Goal: Task Accomplishment & Management: Use online tool/utility

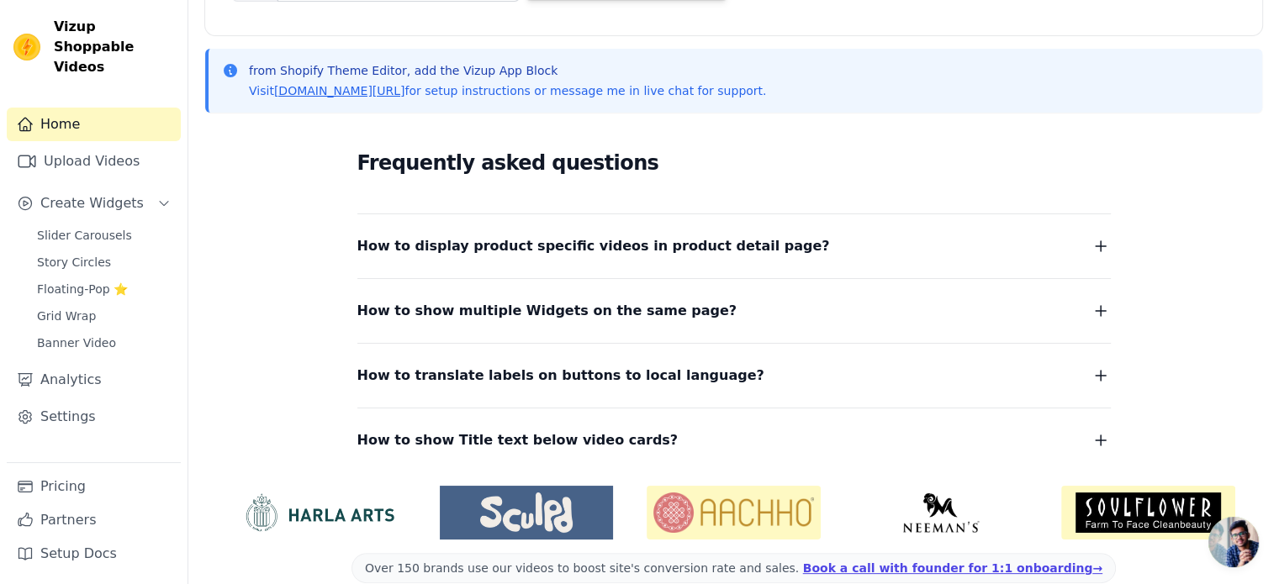
scroll to position [357, 0]
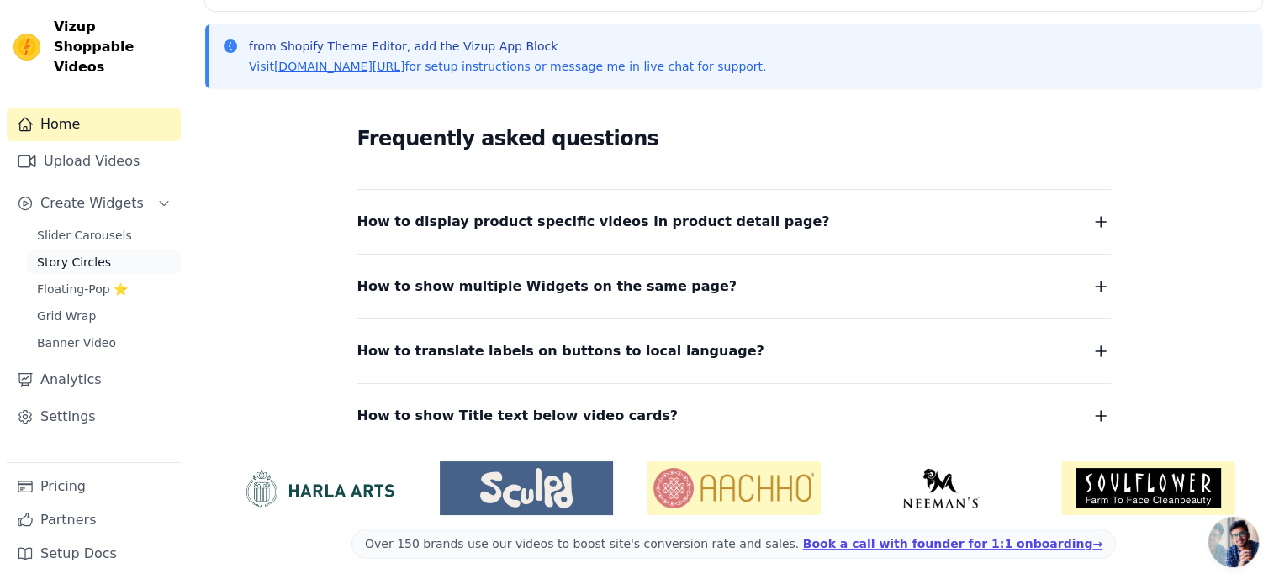
click at [71, 254] on span "Story Circles" at bounding box center [74, 262] width 74 height 17
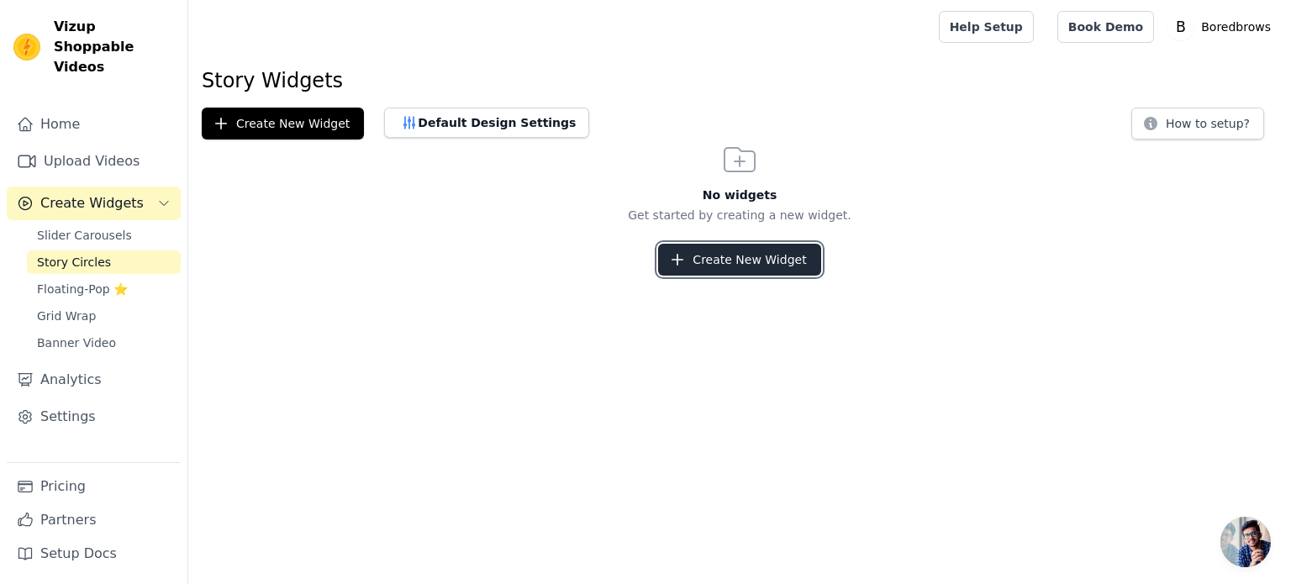
click at [761, 261] on button "Create New Widget" at bounding box center [739, 260] width 162 height 32
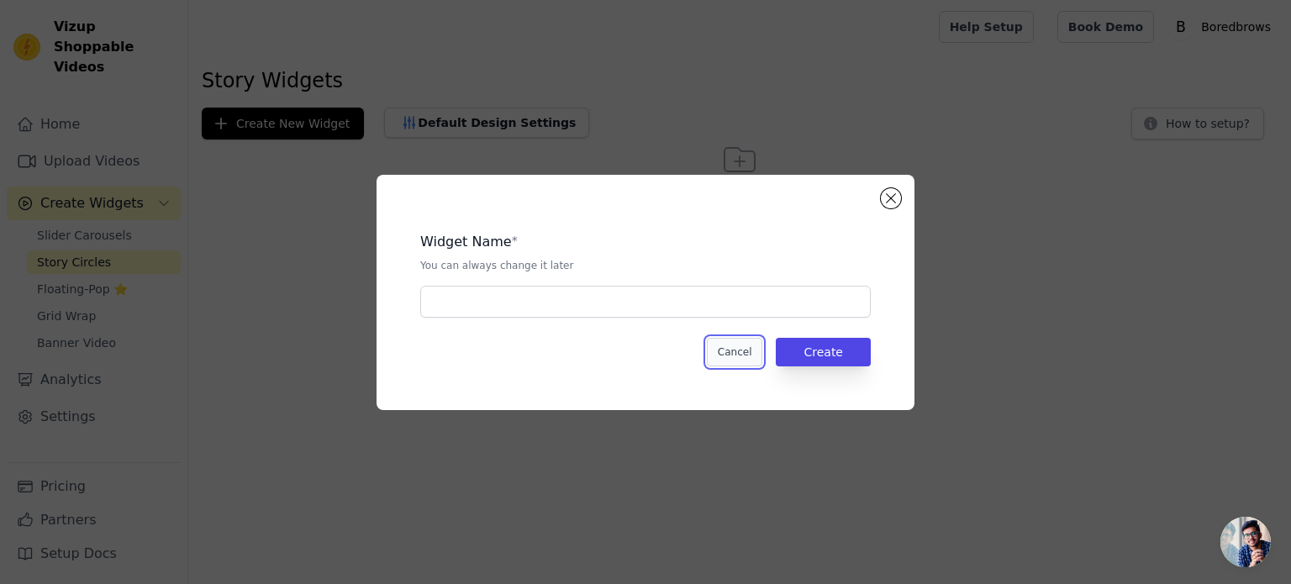
click at [731, 356] on button "Cancel" at bounding box center [735, 352] width 56 height 29
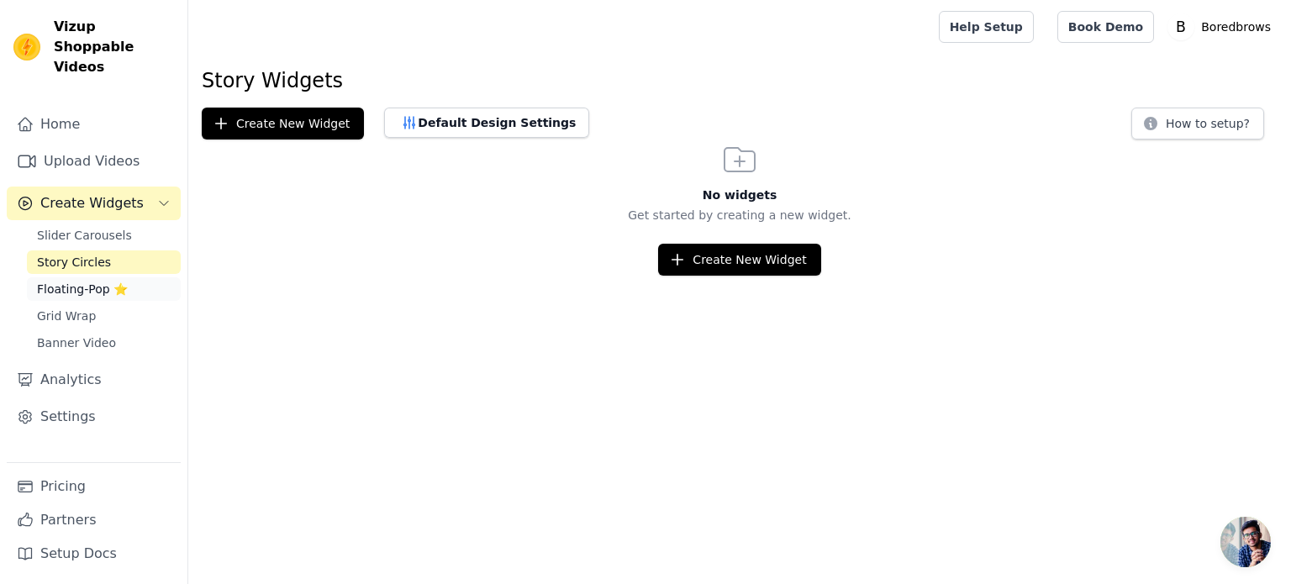
click at [70, 281] on span "Floating-Pop ⭐" at bounding box center [82, 289] width 91 height 17
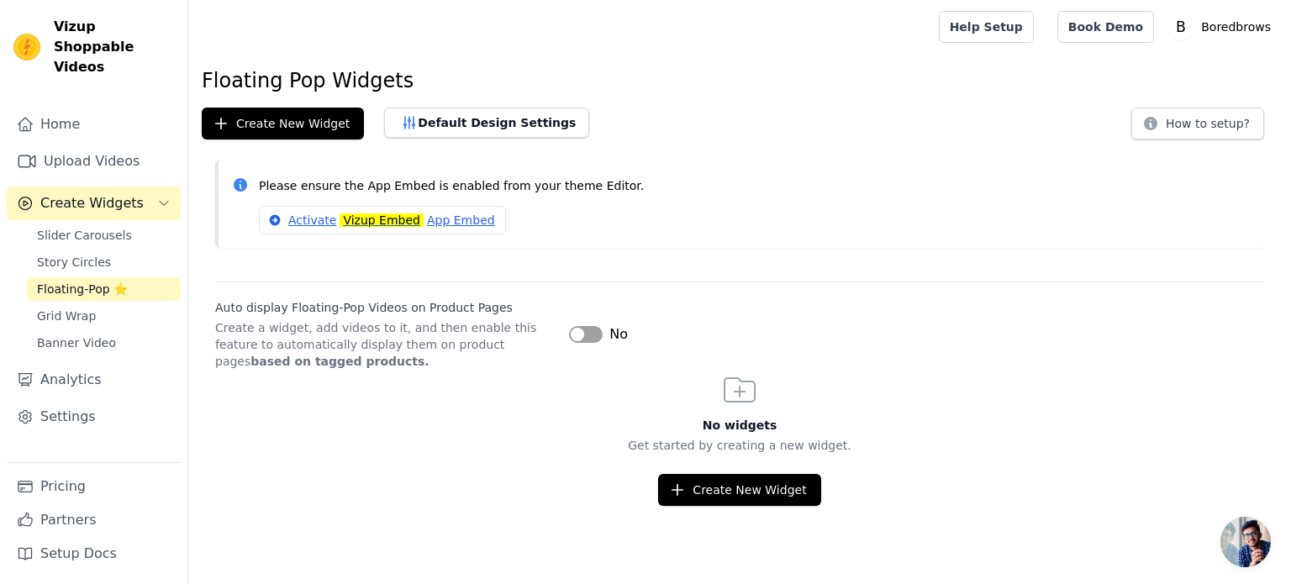
click at [65, 309] on div "Slider Carousels Story Circles Floating-Pop ⭐ Grid Wrap Banner Video" at bounding box center [104, 289] width 154 height 131
click at [62, 308] on span "Grid Wrap" at bounding box center [66, 316] width 59 height 17
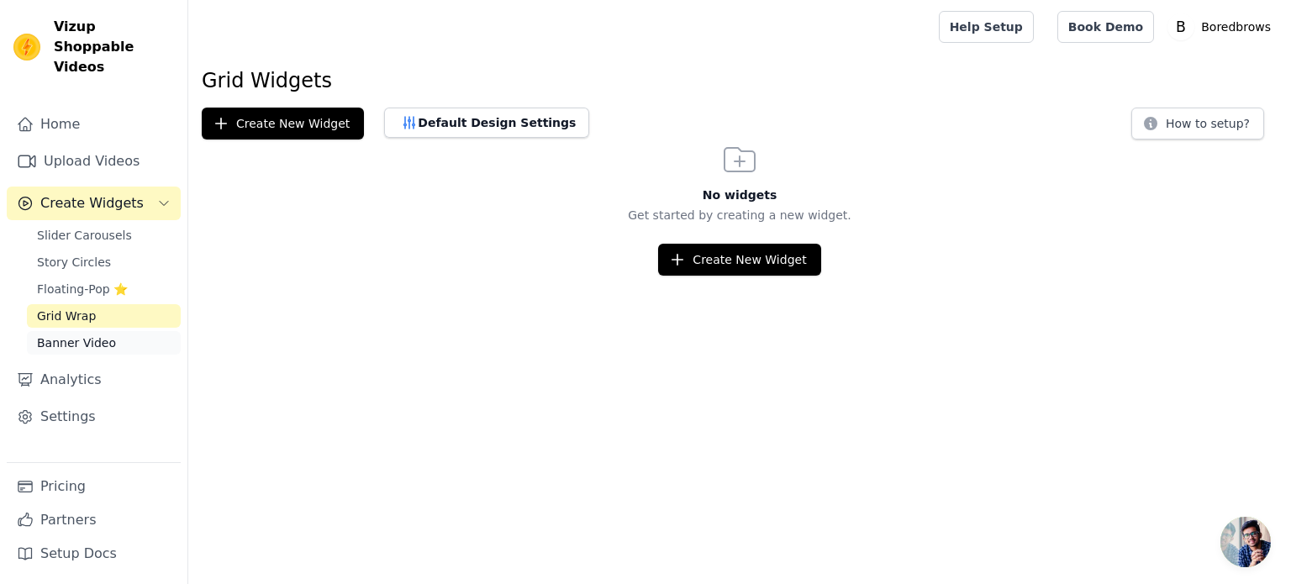
click at [85, 335] on span "Banner Video" at bounding box center [76, 343] width 79 height 17
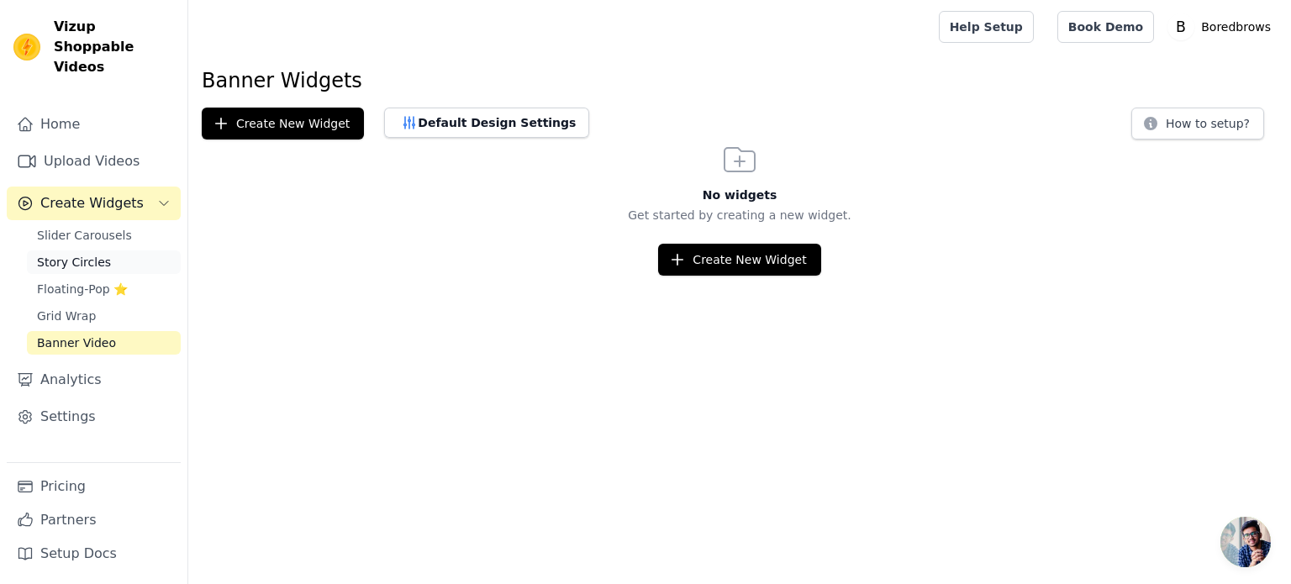
click at [76, 254] on span "Story Circles" at bounding box center [74, 262] width 74 height 17
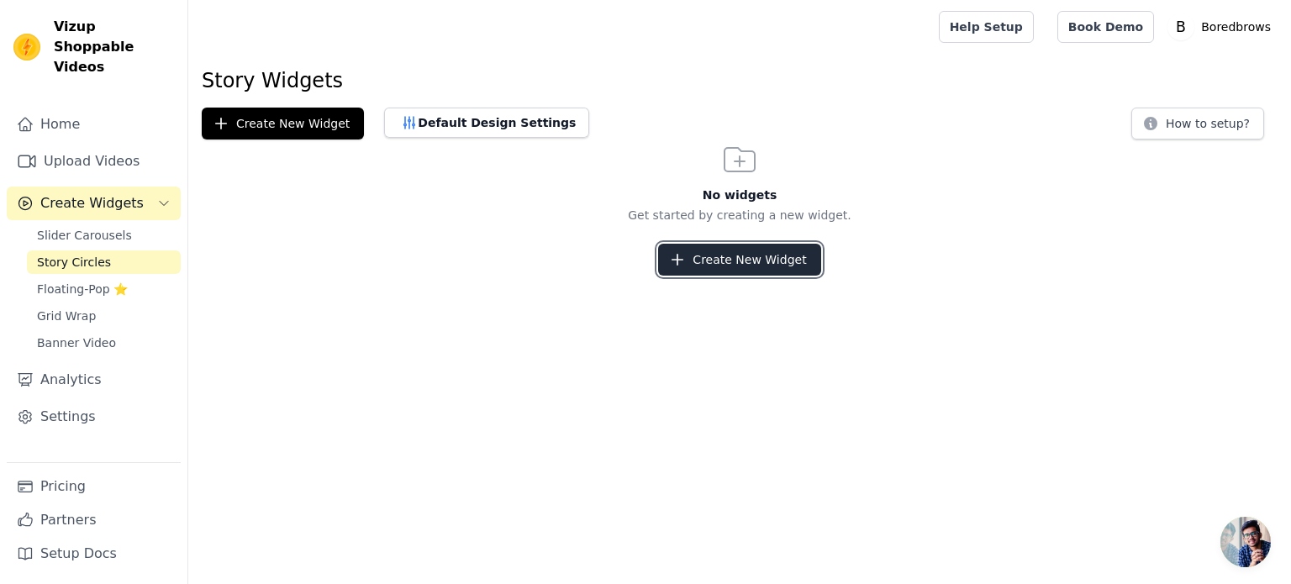
click at [739, 251] on button "Create New Widget" at bounding box center [739, 260] width 162 height 32
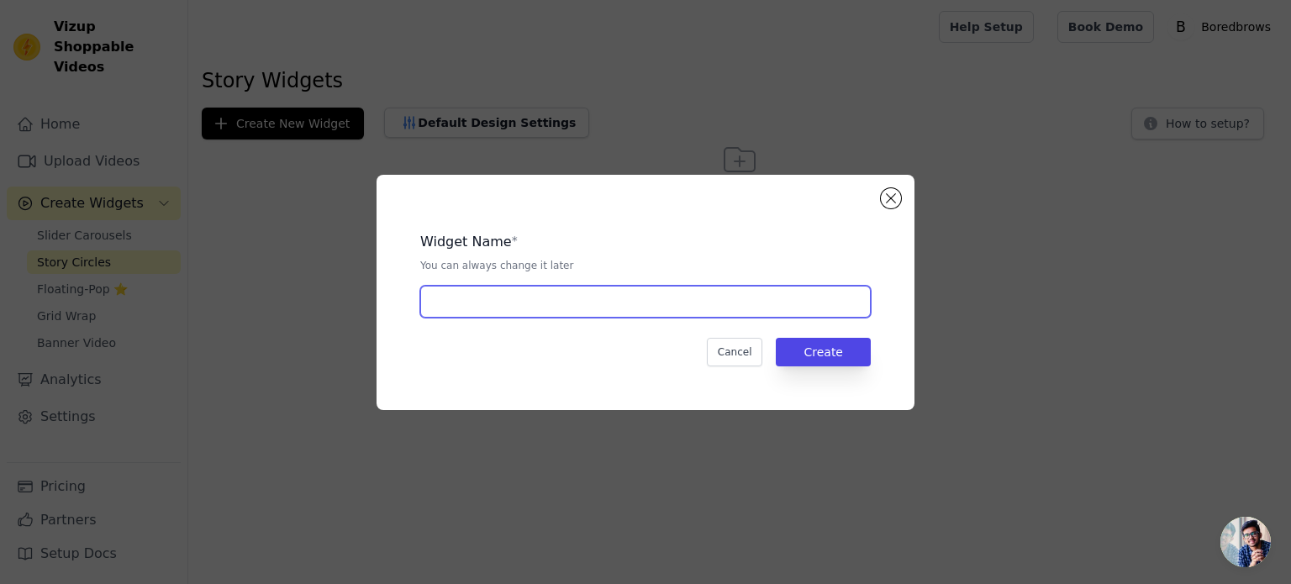
click at [505, 307] on input "text" at bounding box center [645, 302] width 451 height 32
paste input "BLACK LASH SERUM"
type input "Story circle - BLACK LASH SERUM"
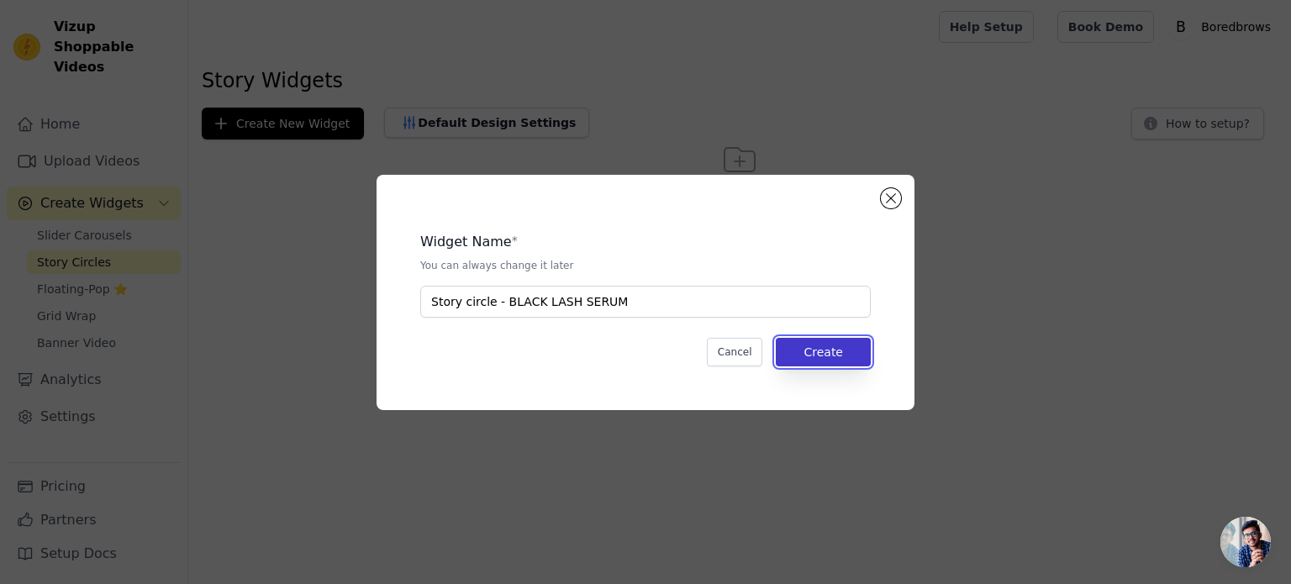
click at [847, 349] on button "Create" at bounding box center [823, 352] width 95 height 29
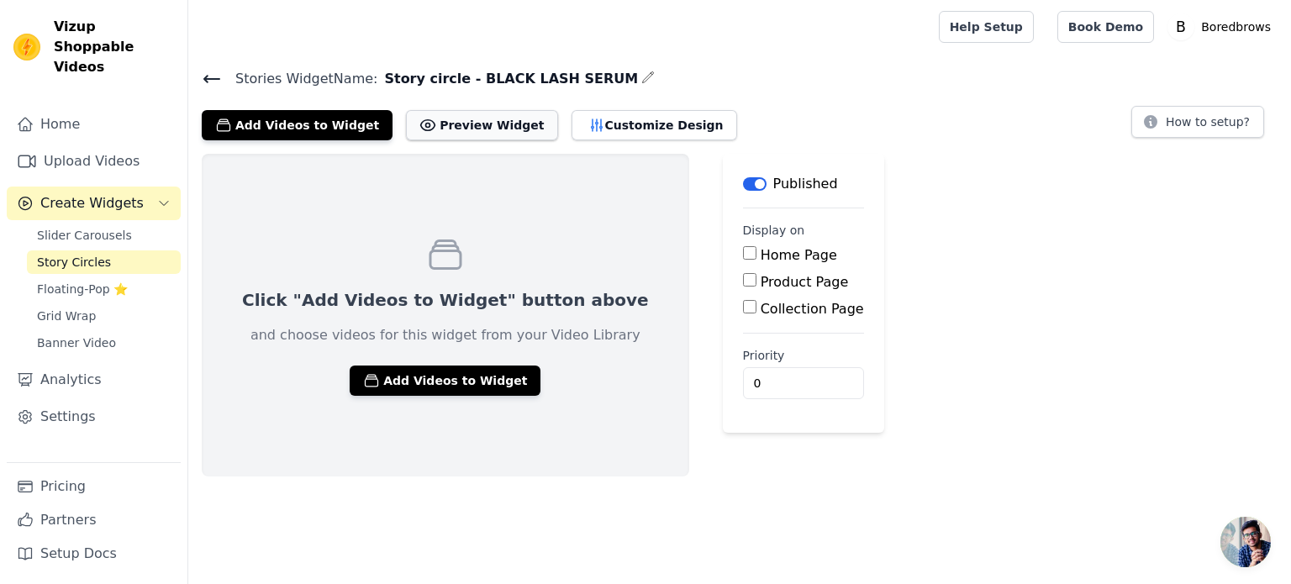
click at [456, 124] on button "Preview Widget" at bounding box center [481, 125] width 151 height 30
click at [416, 382] on button "Add Videos to Widget" at bounding box center [445, 381] width 191 height 30
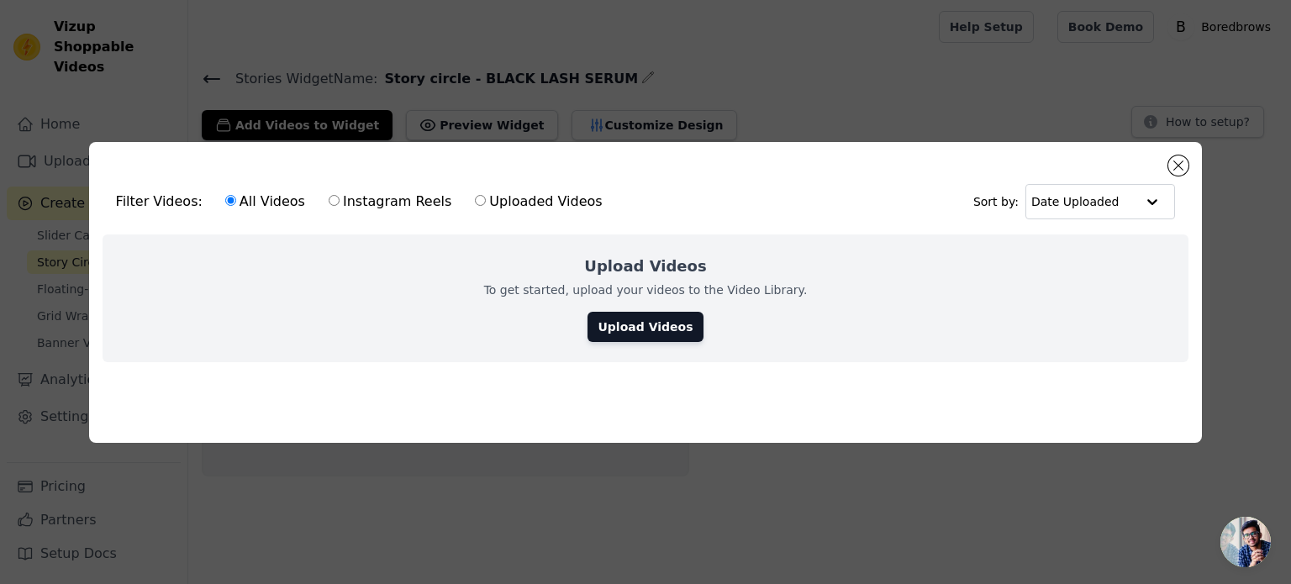
click at [383, 195] on label "Instagram Reels" at bounding box center [390, 202] width 124 height 22
click at [340, 195] on input "Instagram Reels" at bounding box center [334, 200] width 11 height 11
radio input "true"
click at [289, 195] on label "All Videos" at bounding box center [265, 202] width 82 height 22
click at [236, 195] on input "All Videos" at bounding box center [230, 200] width 11 height 11
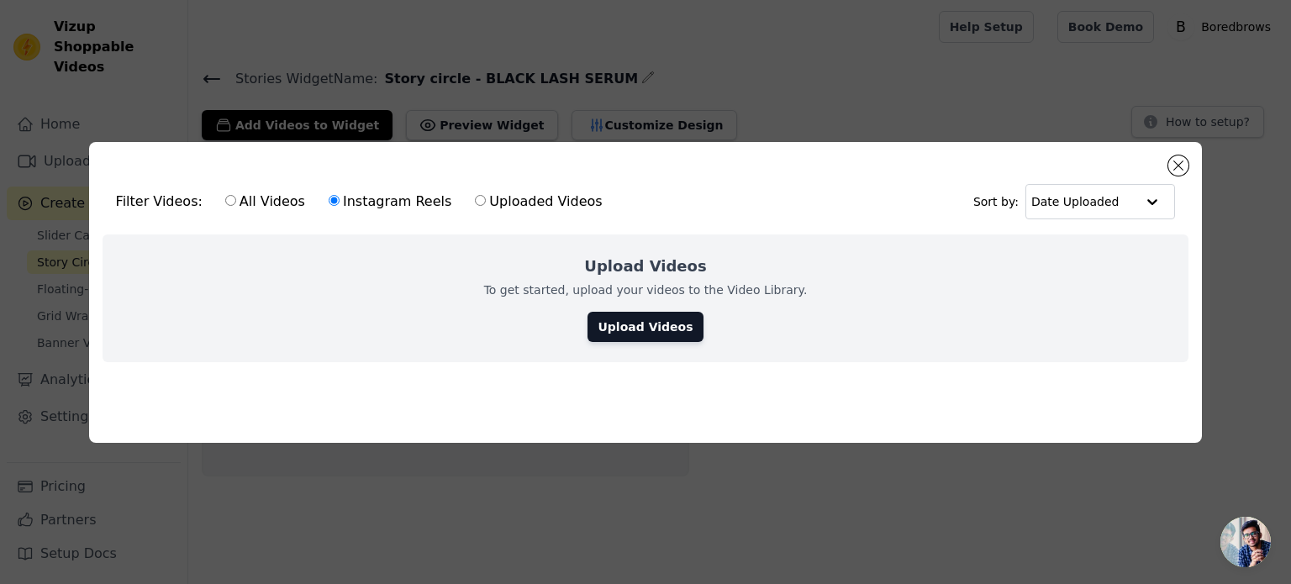
radio input "true"
click at [1172, 163] on button "Close modal" at bounding box center [1179, 166] width 20 height 20
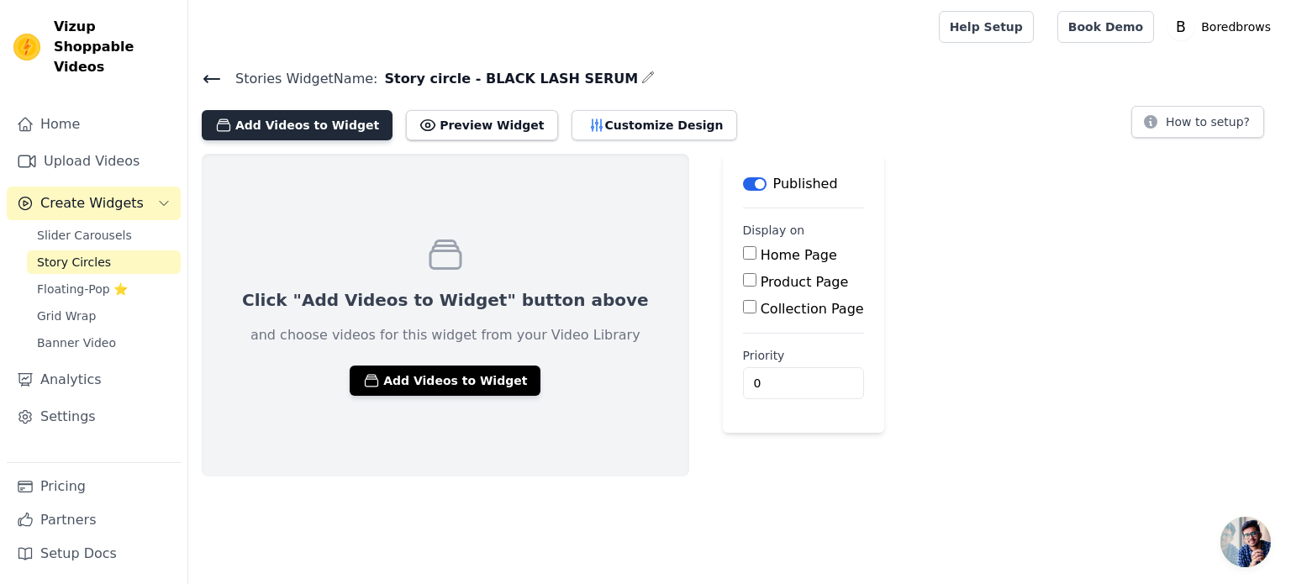
click at [309, 132] on button "Add Videos to Widget" at bounding box center [297, 125] width 191 height 30
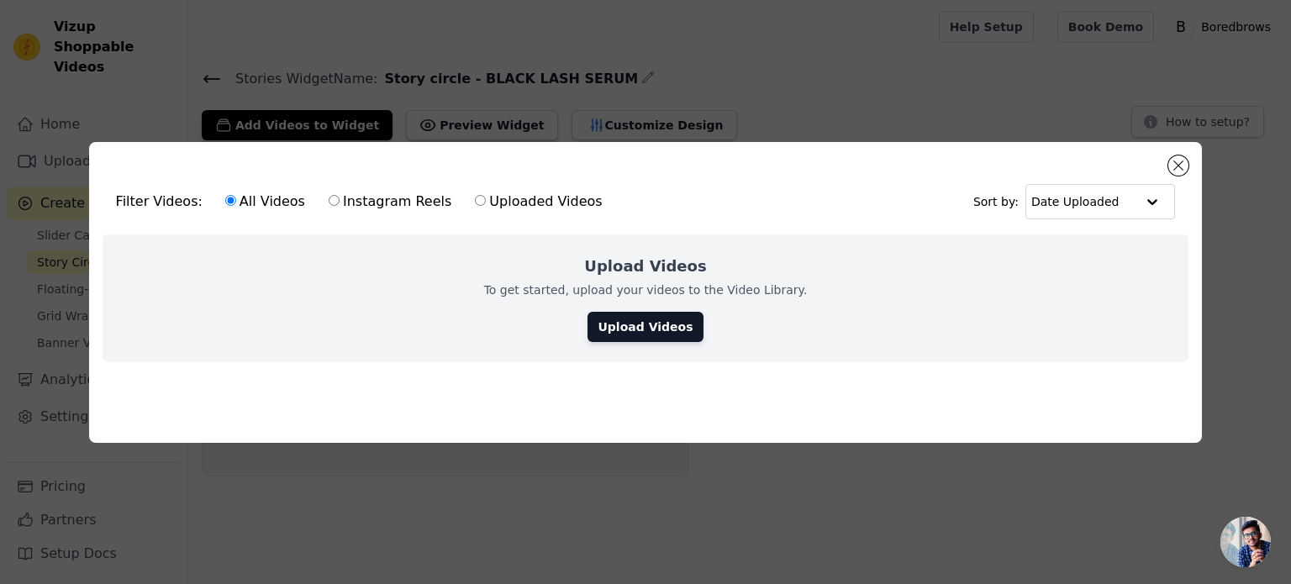
click at [373, 198] on label "Instagram Reels" at bounding box center [390, 202] width 124 height 22
click at [340, 198] on input "Instagram Reels" at bounding box center [334, 200] width 11 height 11
radio input "true"
click at [1180, 156] on button "Close modal" at bounding box center [1179, 166] width 20 height 20
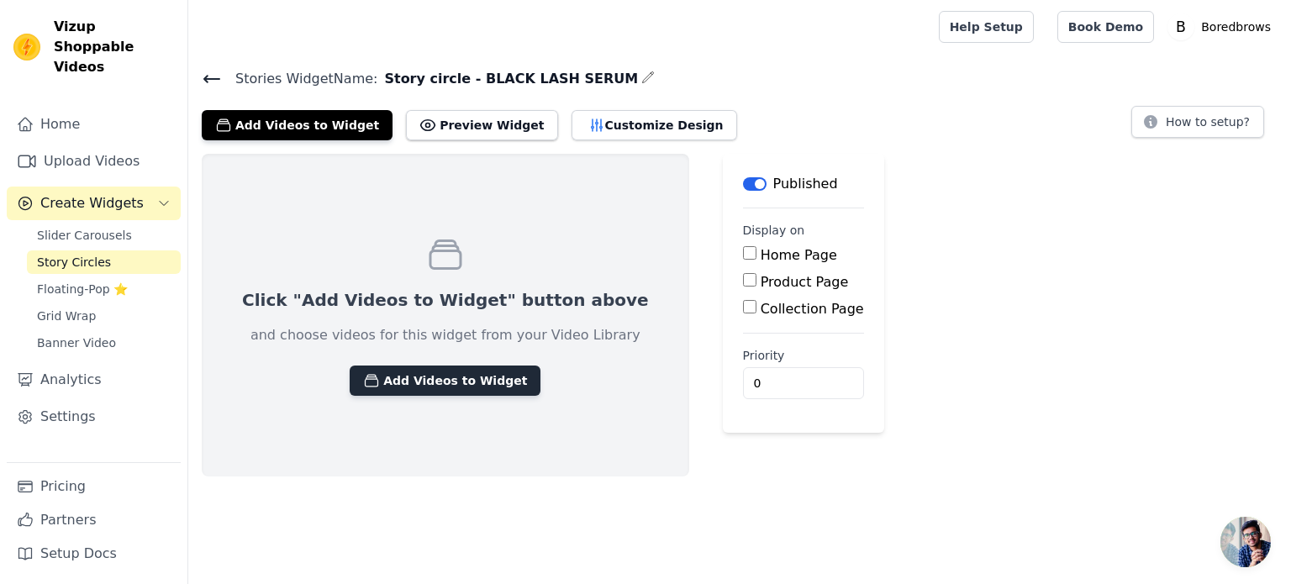
click at [444, 377] on button "Add Videos to Widget" at bounding box center [445, 381] width 191 height 30
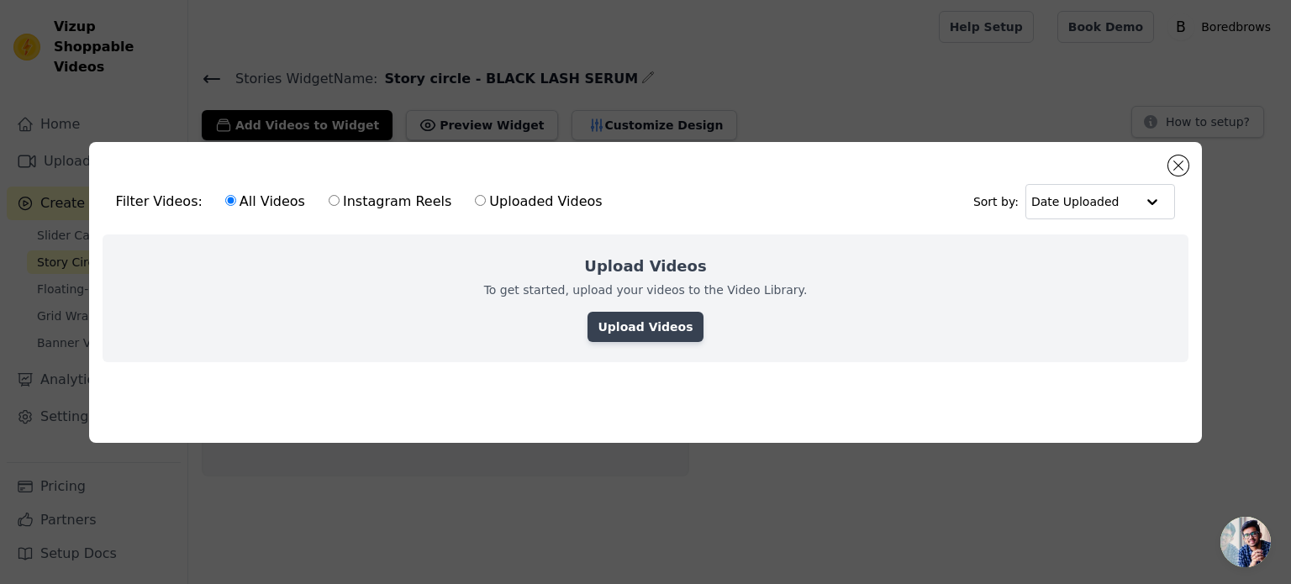
click at [669, 327] on link "Upload Videos" at bounding box center [645, 327] width 115 height 30
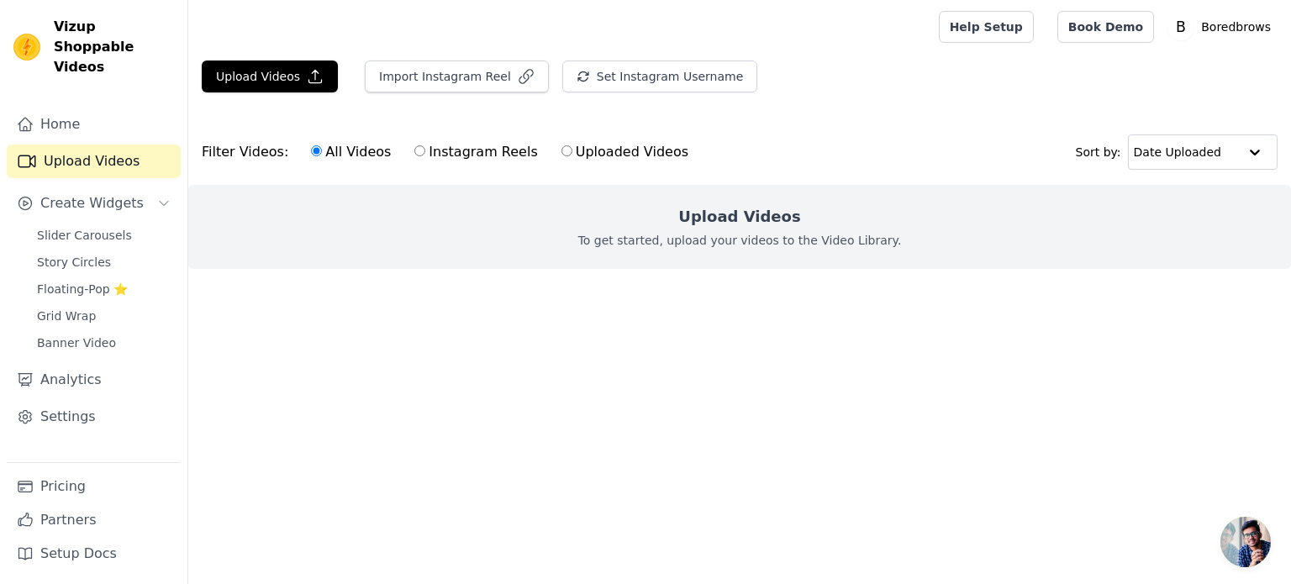
click at [438, 151] on label "Instagram Reels" at bounding box center [476, 152] width 124 height 22
click at [425, 151] on input "Instagram Reels" at bounding box center [419, 150] width 11 height 11
radio input "true"
click at [334, 150] on label "All Videos" at bounding box center [351, 152] width 82 height 22
click at [322, 150] on input "All Videos" at bounding box center [316, 150] width 11 height 11
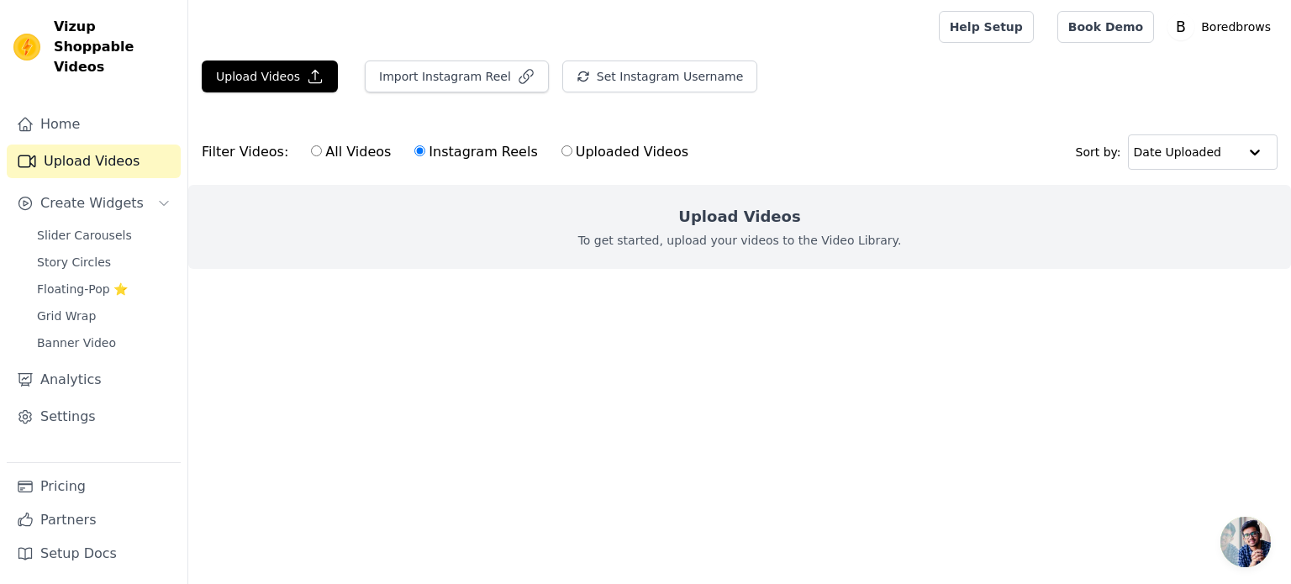
radio input "true"
click at [436, 77] on button "Import Instagram Reel" at bounding box center [457, 77] width 184 height 32
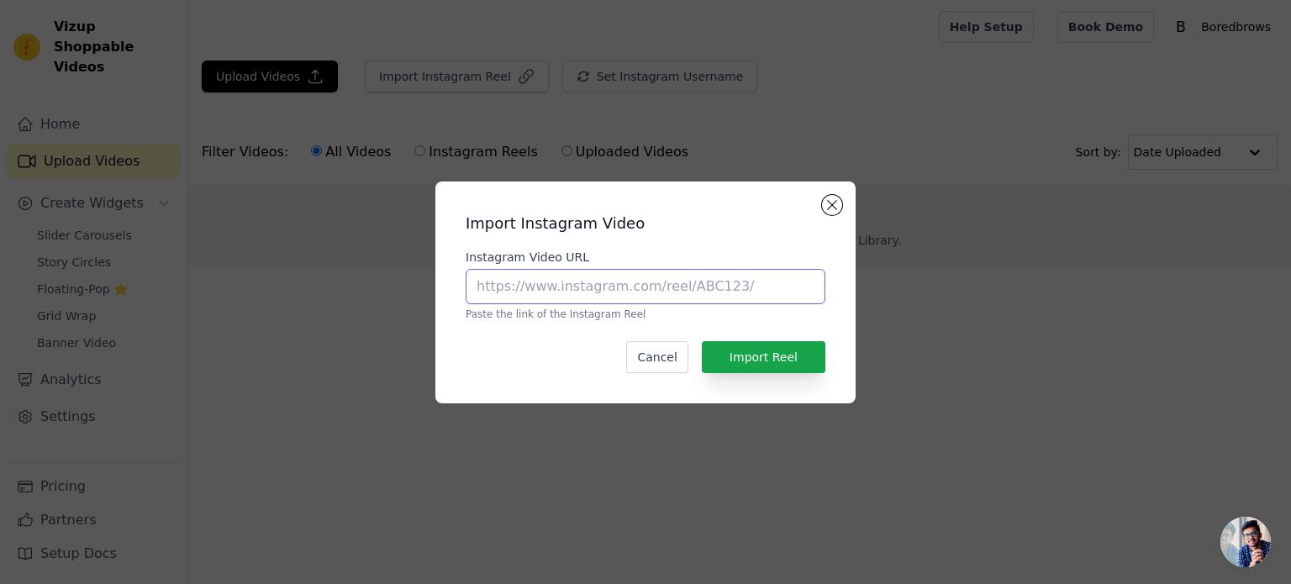
click at [541, 287] on input "Instagram Video URL" at bounding box center [646, 286] width 360 height 35
paste input "https://www.instagram.com/boredbrows/"
paste input "reel/DNC_hkZpoZ6/"
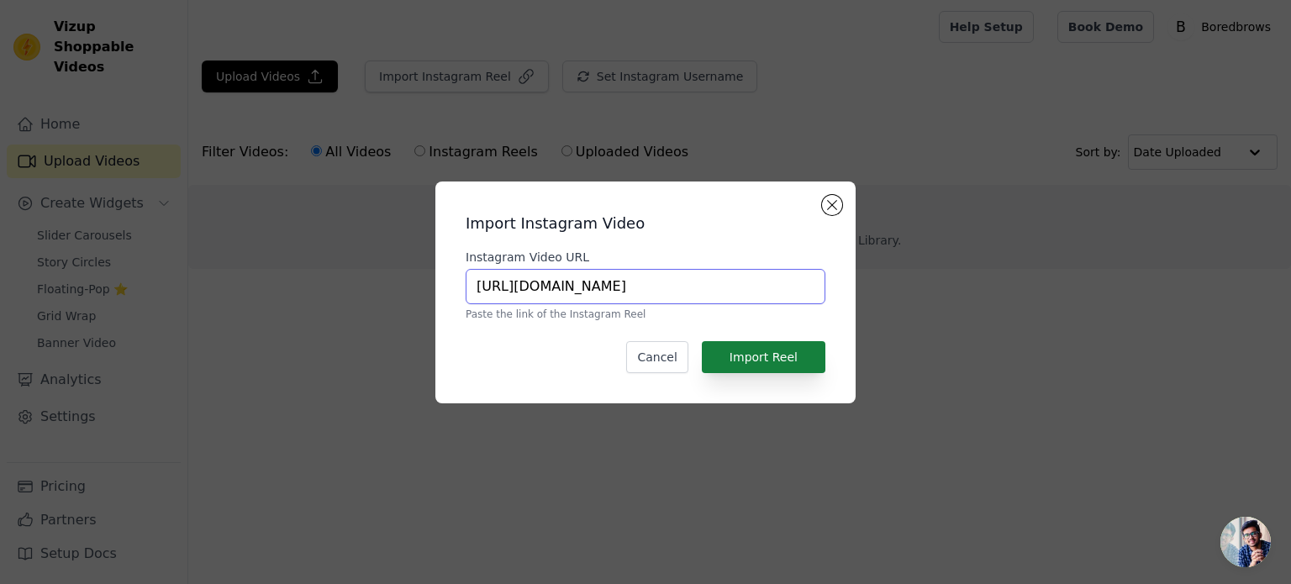
type input "https://www.instagram.com/boredbrows/reel/DNC_hkZpoZ6/"
click at [769, 356] on button "Import Reel" at bounding box center [764, 357] width 124 height 32
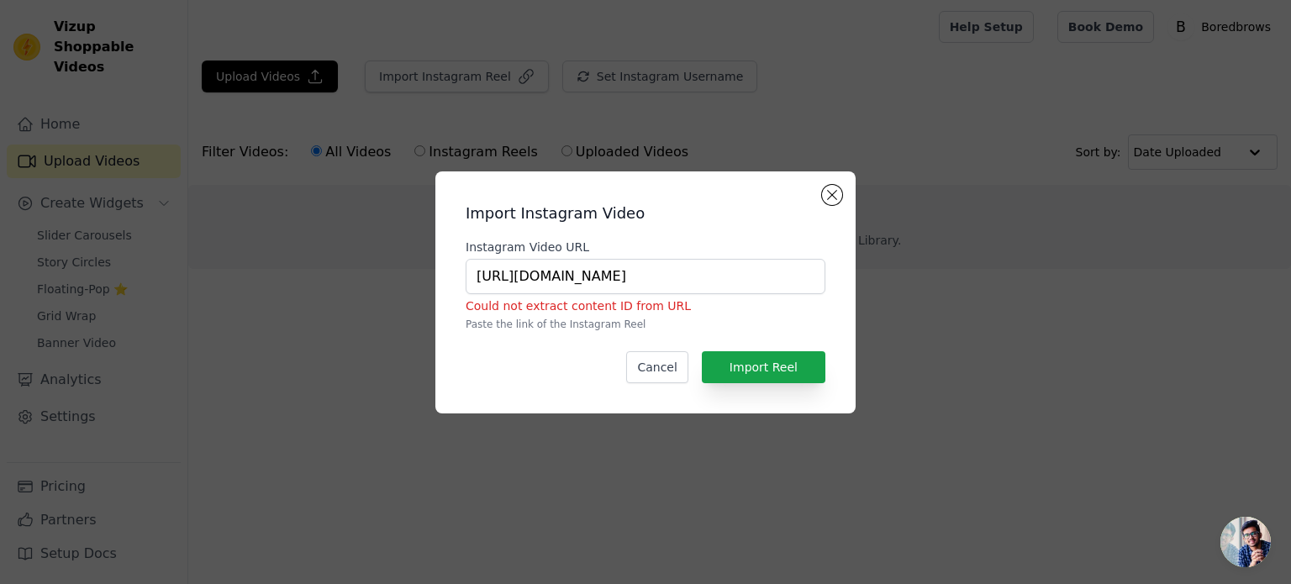
click at [689, 258] on div "Instagram Video URL https://www.instagram.com/boredbrows/reel/DNC_hkZpoZ6/ Coul…" at bounding box center [646, 285] width 360 height 92
click at [685, 282] on input "https://www.instagram.com/boredbrows/reel/DNC_hkZpoZ6/" at bounding box center [646, 276] width 360 height 35
click at [686, 282] on input "https://www.instagram.com/boredbrows/reel/DNC_hkZpoZ6/" at bounding box center [646, 276] width 360 height 35
paste input "https://www.instagram.com/boredbrows/reel/DNC_hkZpoZ6/"
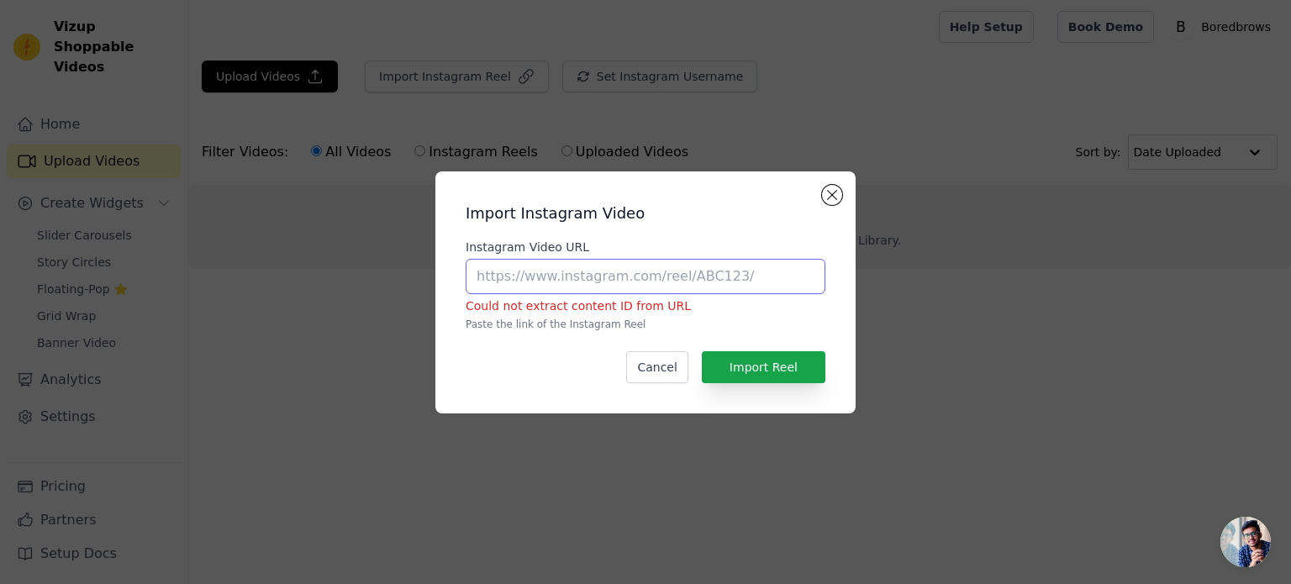
type input "https://www.instagram.com/boredbrows/reel/DNC_hkZpoZ6/"
paste input "https://www.instagram.com/boredbrows/reel/DNC_hkZpoZ6/"
click at [666, 282] on input "https://www.instagram.com/boredbrows/reel/DNC_hkZpoZ6/" at bounding box center [646, 276] width 360 height 35
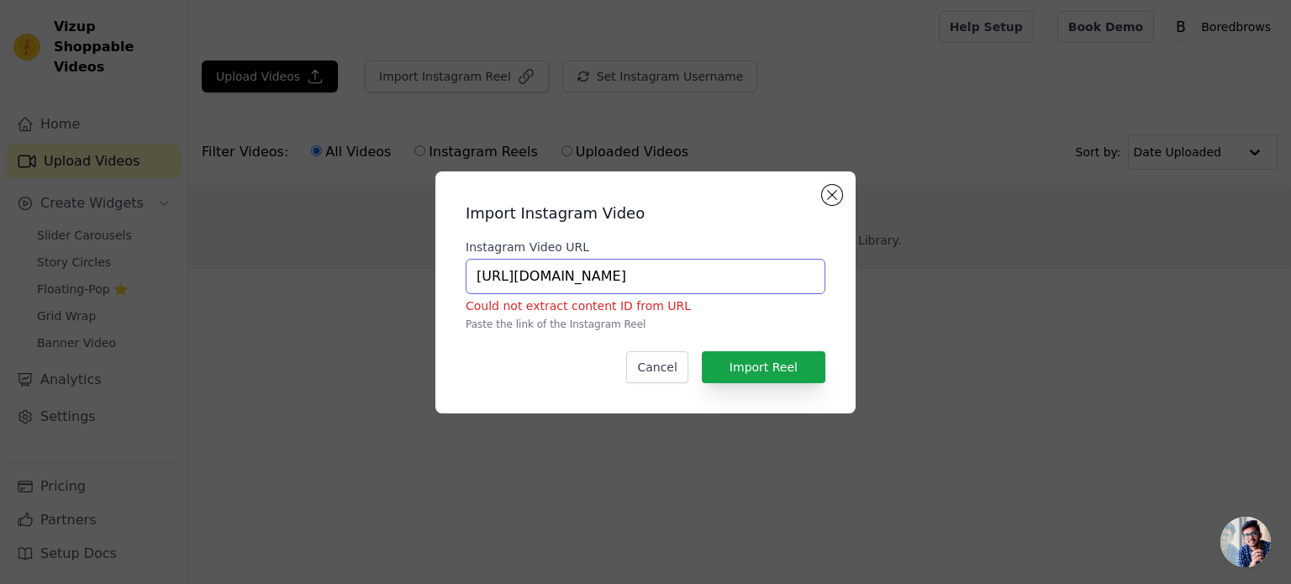
scroll to position [0, 0]
type input "https://www.instagram.com/reel/DNC_hkZpoZ6/"
click at [762, 366] on button "Import Reel" at bounding box center [764, 367] width 124 height 32
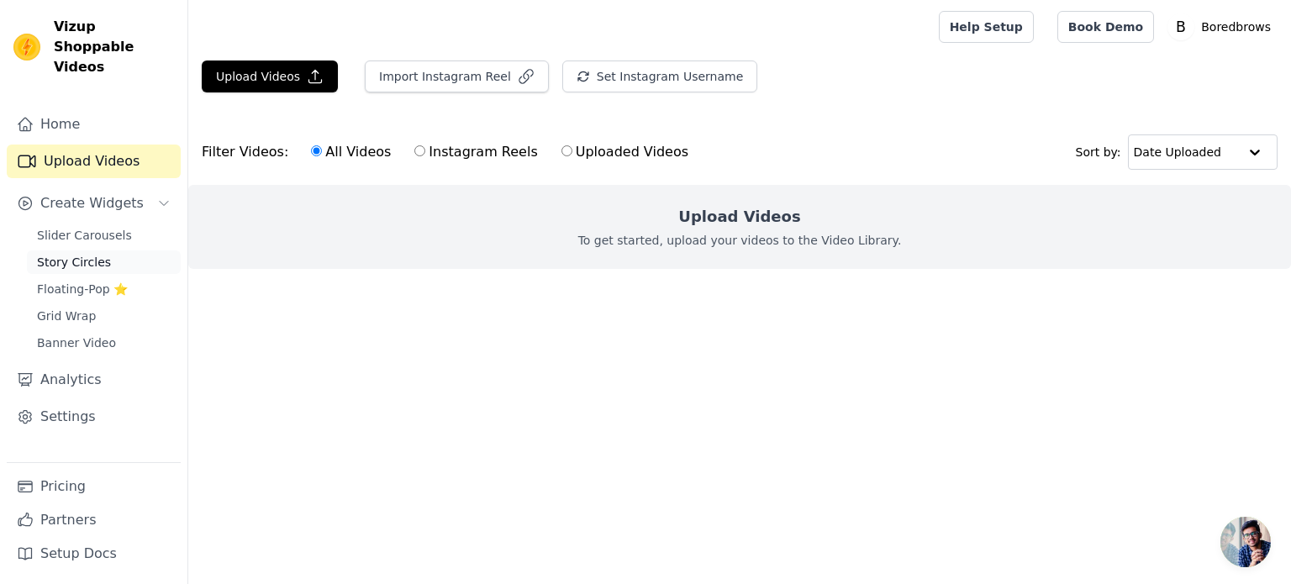
click at [77, 254] on span "Story Circles" at bounding box center [74, 262] width 74 height 17
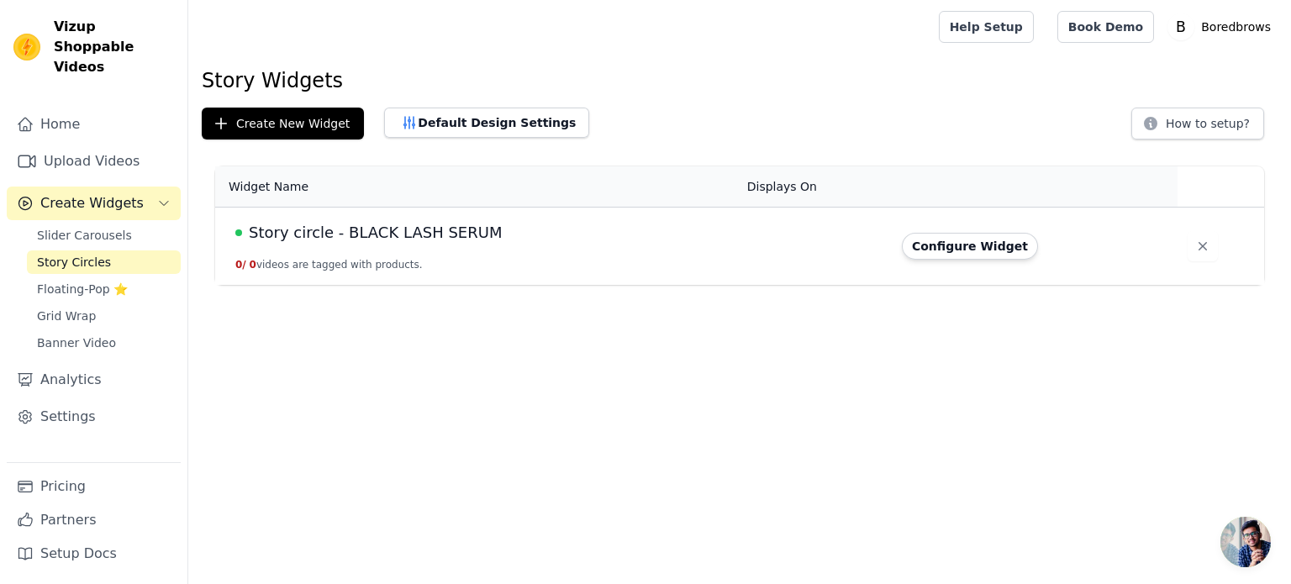
click at [400, 235] on span "Story circle - BLACK LASH SERUM" at bounding box center [375, 233] width 253 height 24
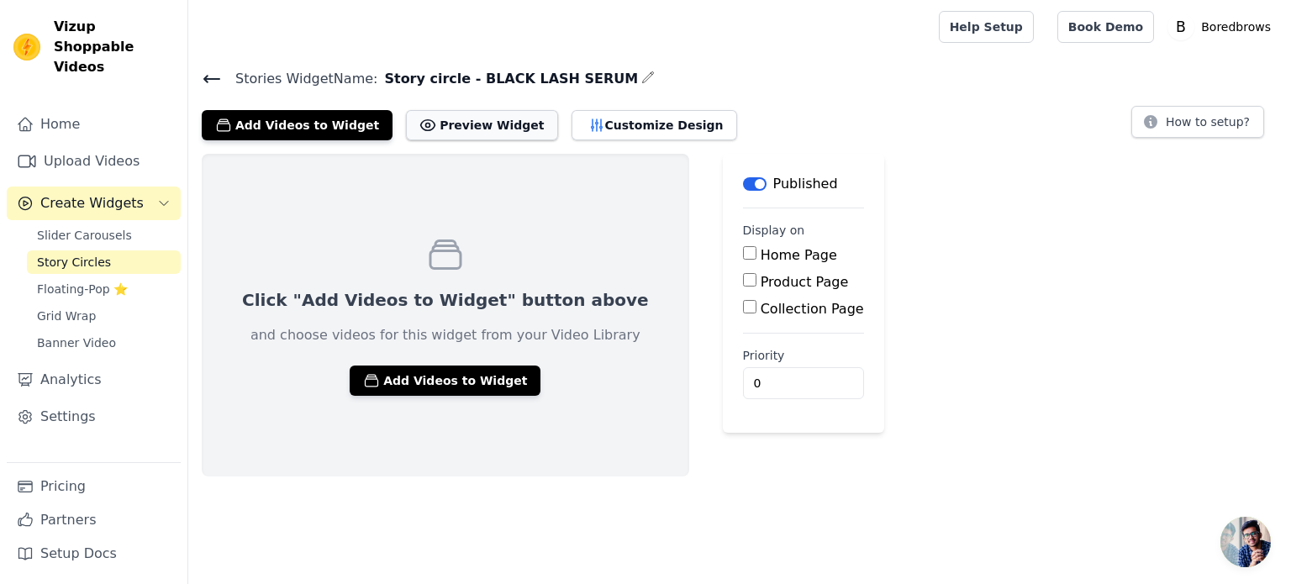
click at [457, 126] on button "Preview Widget" at bounding box center [481, 125] width 151 height 30
click at [276, 132] on button "Add Videos to Widget" at bounding box center [297, 125] width 191 height 30
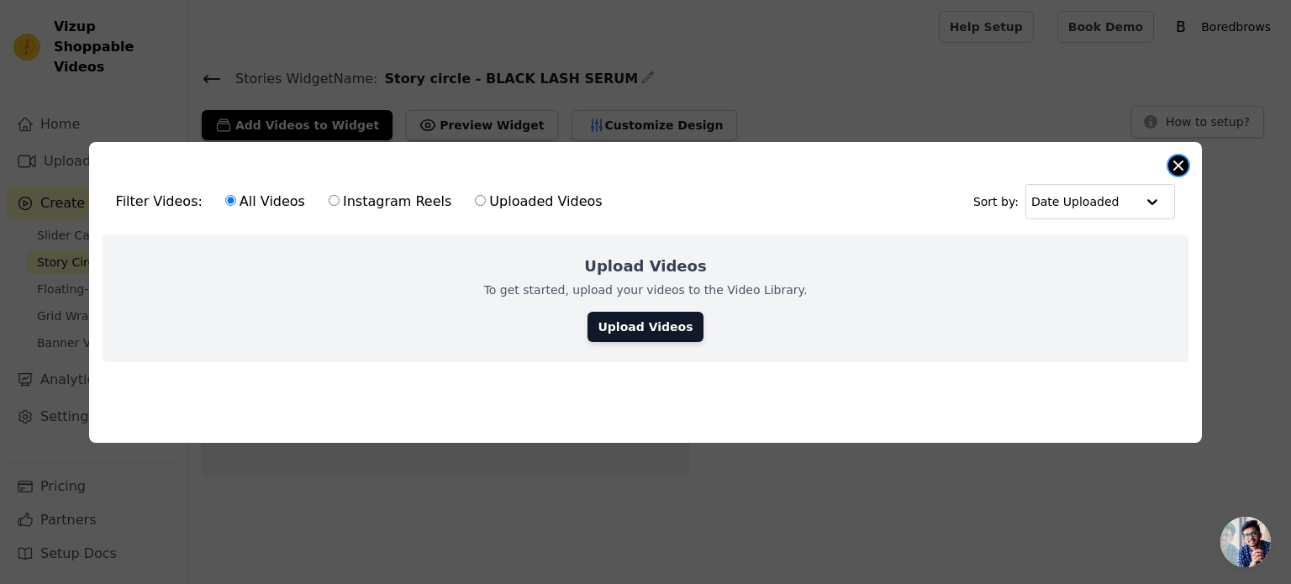
click at [1185, 159] on button "Close modal" at bounding box center [1179, 166] width 20 height 20
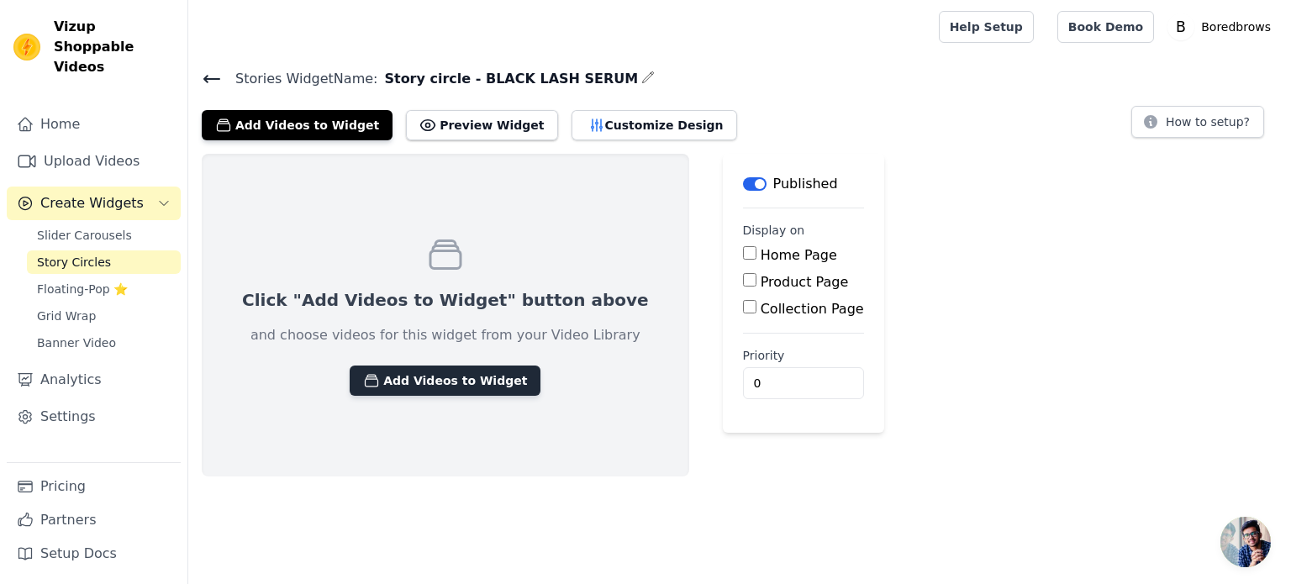
click at [388, 369] on button "Add Videos to Widget" at bounding box center [445, 381] width 191 height 30
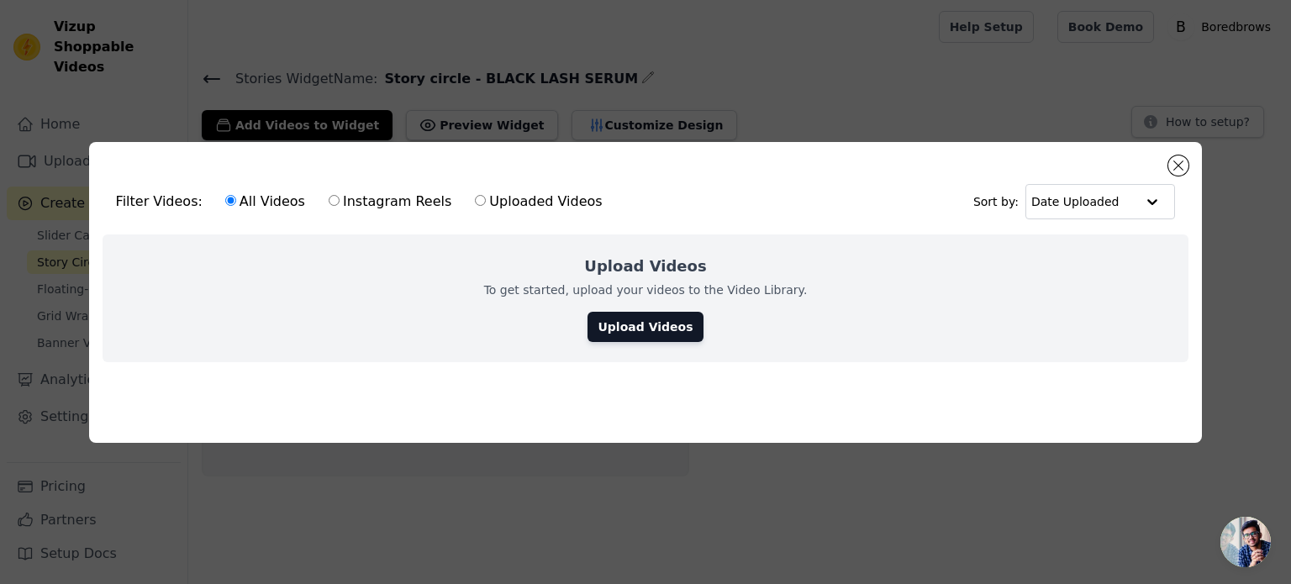
click at [371, 197] on label "Instagram Reels" at bounding box center [390, 202] width 124 height 22
click at [340, 197] on input "Instagram Reels" at bounding box center [334, 200] width 11 height 11
radio input "true"
click at [1181, 167] on button "Close modal" at bounding box center [1179, 166] width 20 height 20
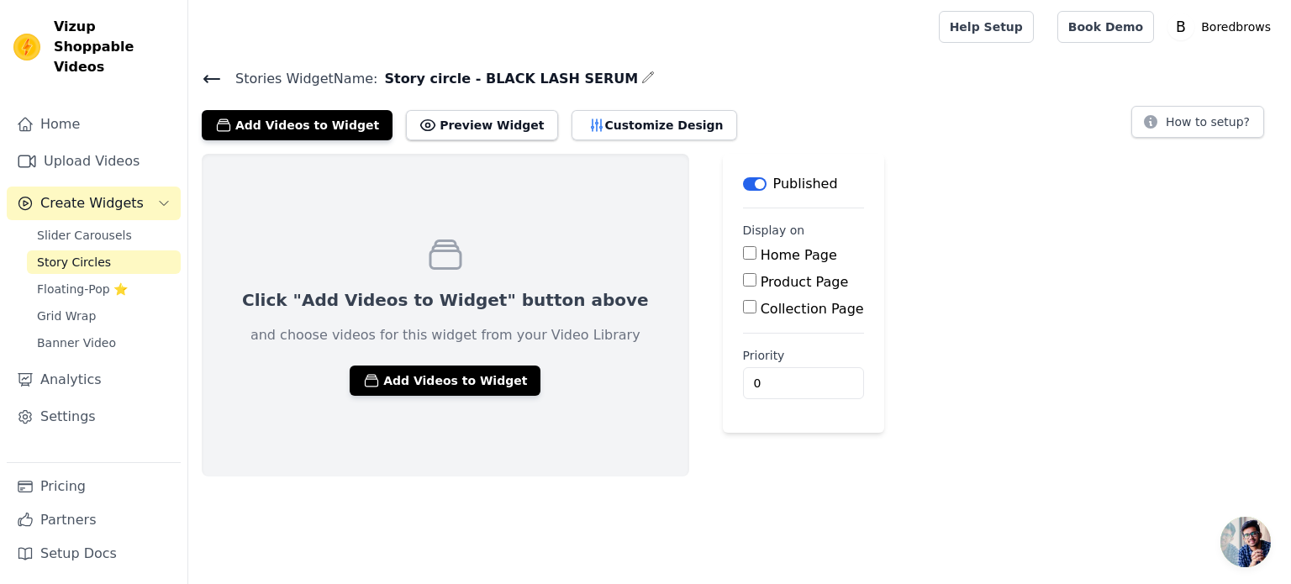
click at [212, 80] on icon at bounding box center [212, 79] width 20 height 20
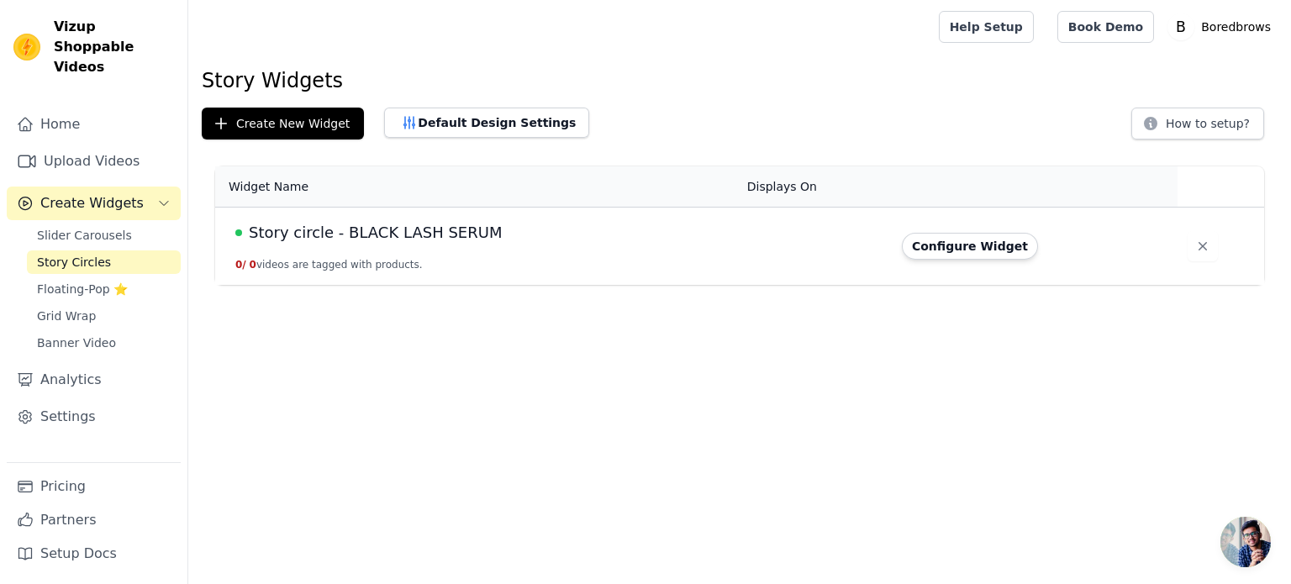
click at [335, 228] on span "Story circle - BLACK LASH SERUM" at bounding box center [375, 233] width 253 height 24
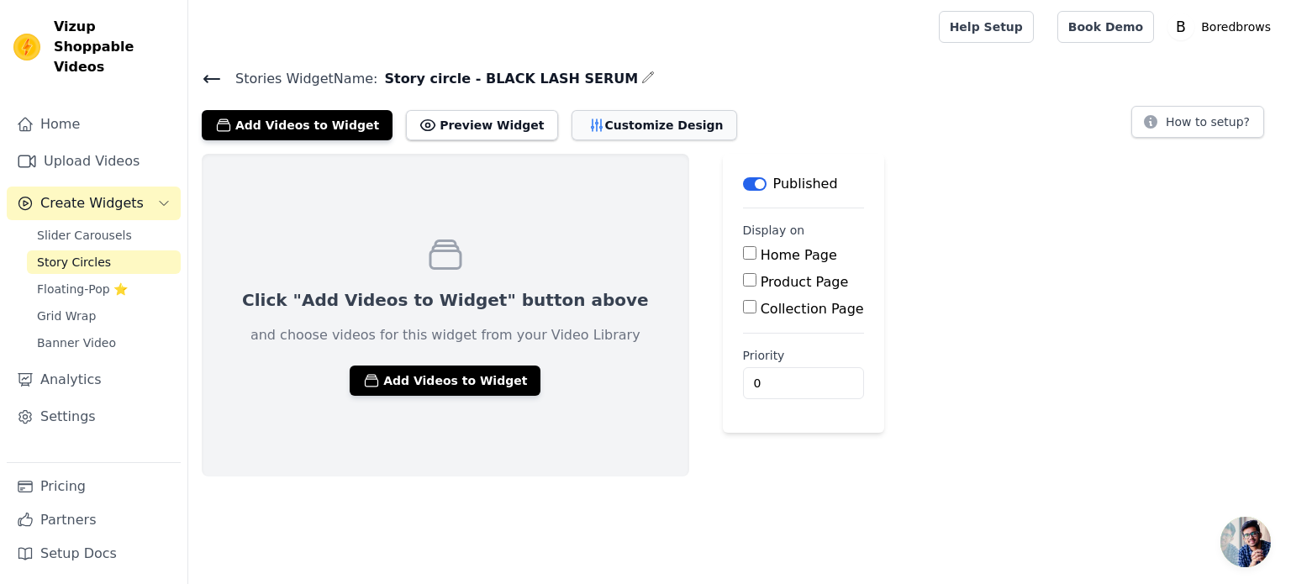
click at [594, 127] on button "Customize Design" at bounding box center [655, 125] width 166 height 30
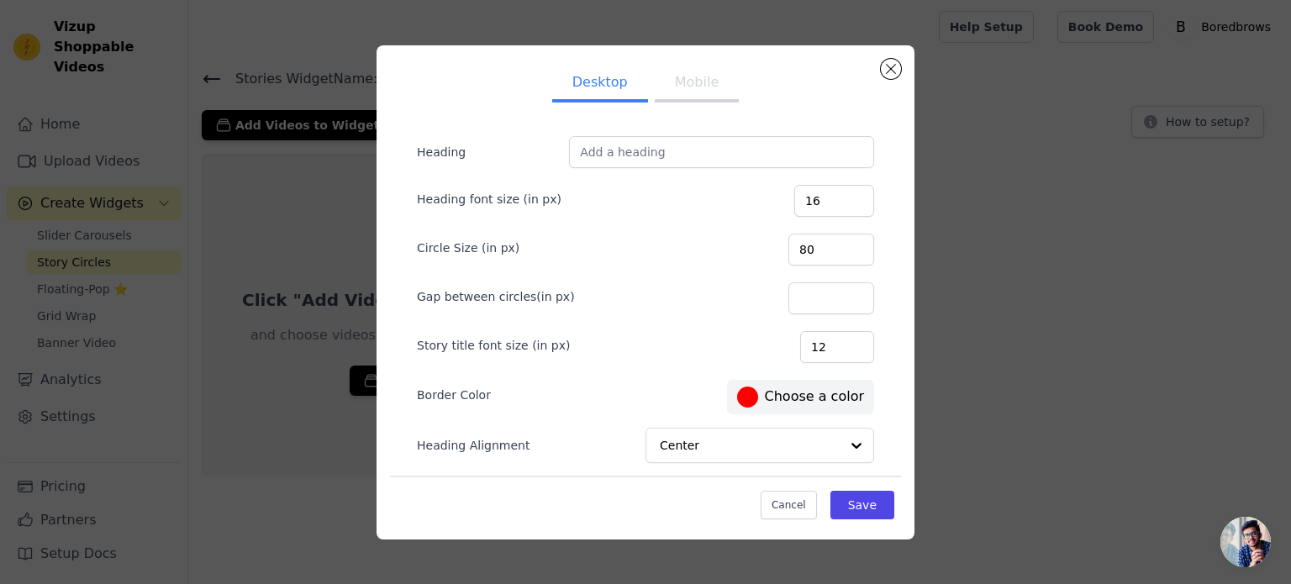
click at [873, 70] on ul "Desktop Mobile" at bounding box center [645, 84] width 511 height 50
drag, startPoint x: 904, startPoint y: 64, endPoint x: 885, endPoint y: 66, distance: 18.7
click at [900, 64] on div "Desktop Mobile Heading Heading font size (in px) 16 Circle Size (in px) 80 Gap …" at bounding box center [646, 292] width 538 height 494
click at [885, 66] on button "Close modal" at bounding box center [891, 69] width 20 height 20
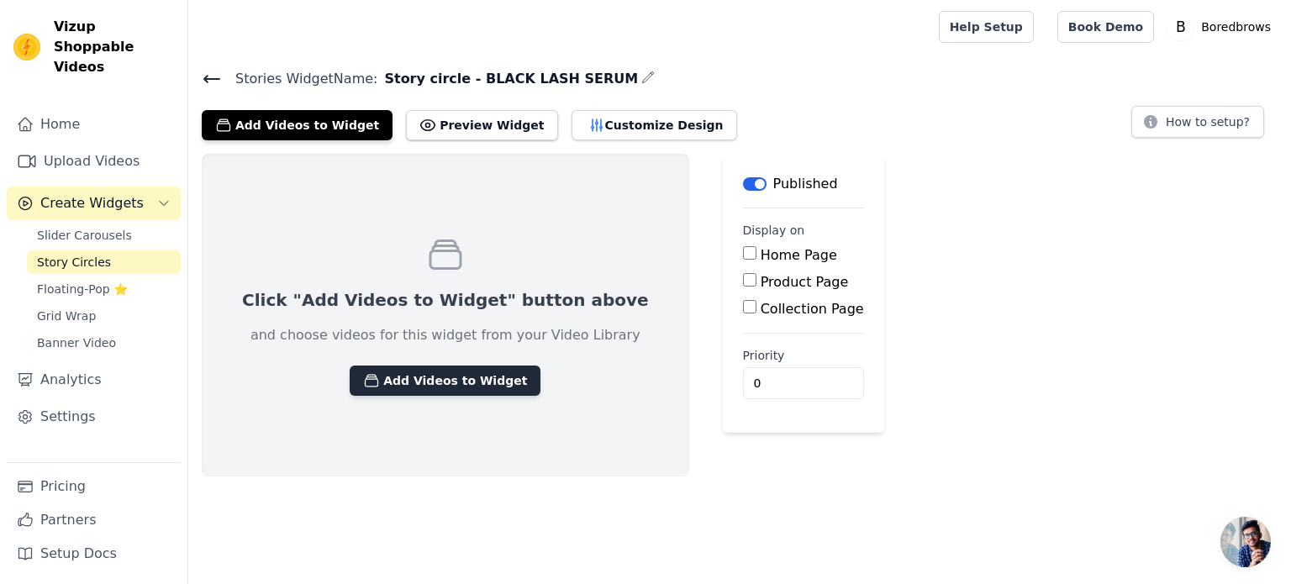
click at [398, 388] on button "Add Videos to Widget" at bounding box center [445, 381] width 191 height 30
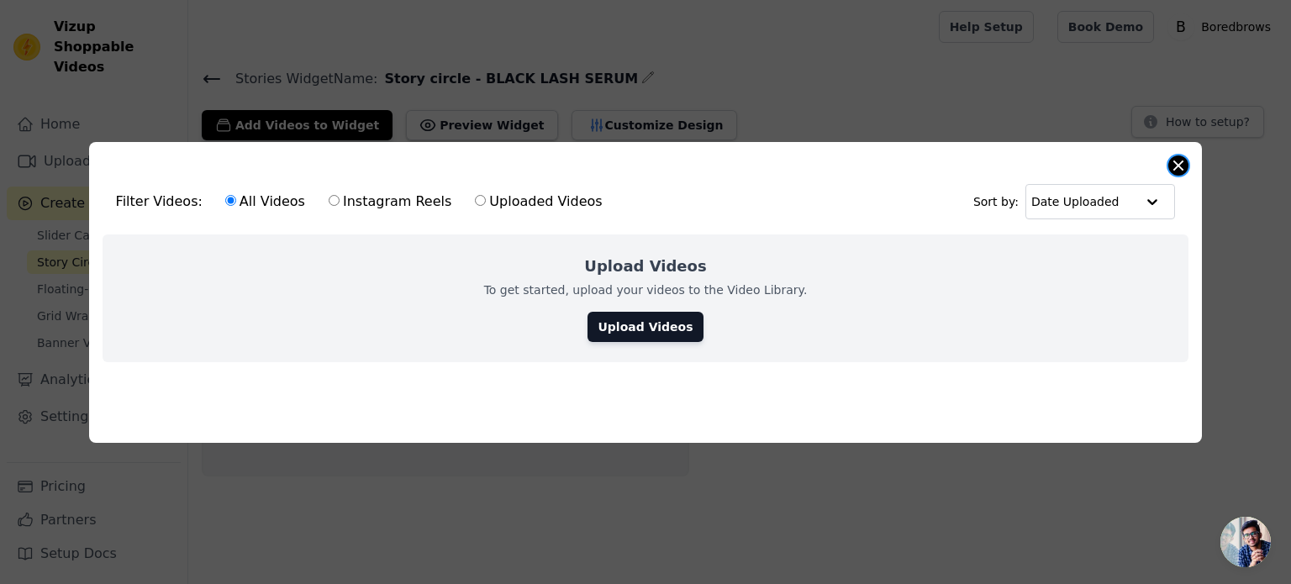
click at [1174, 156] on button "Close modal" at bounding box center [1179, 166] width 20 height 20
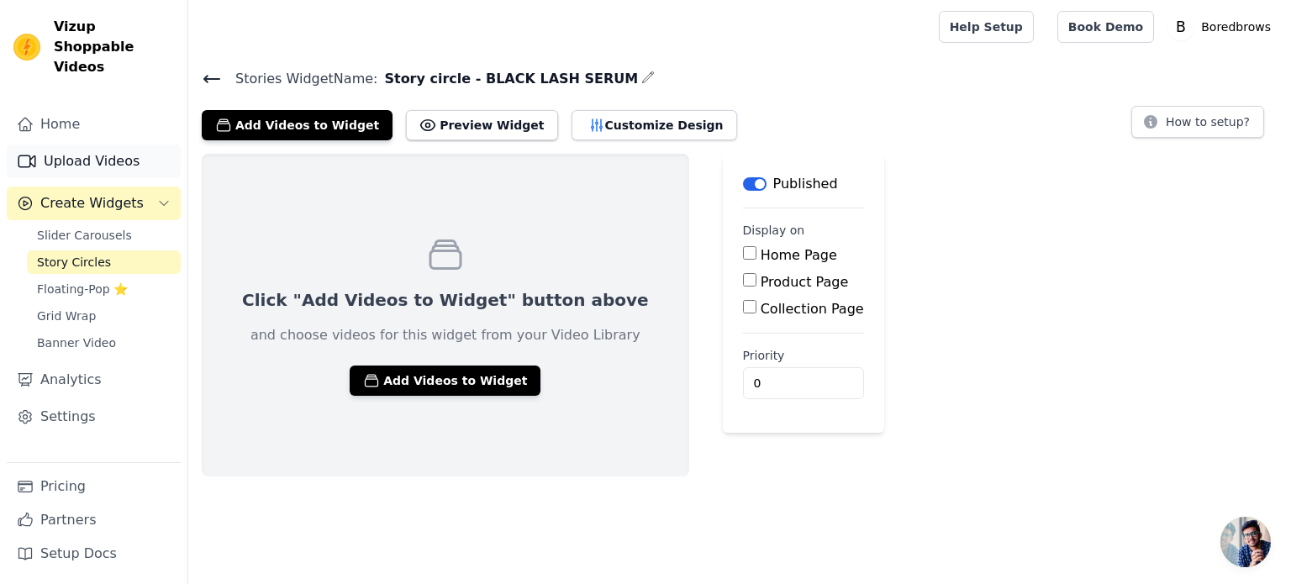
click at [106, 145] on link "Upload Videos" at bounding box center [94, 162] width 174 height 34
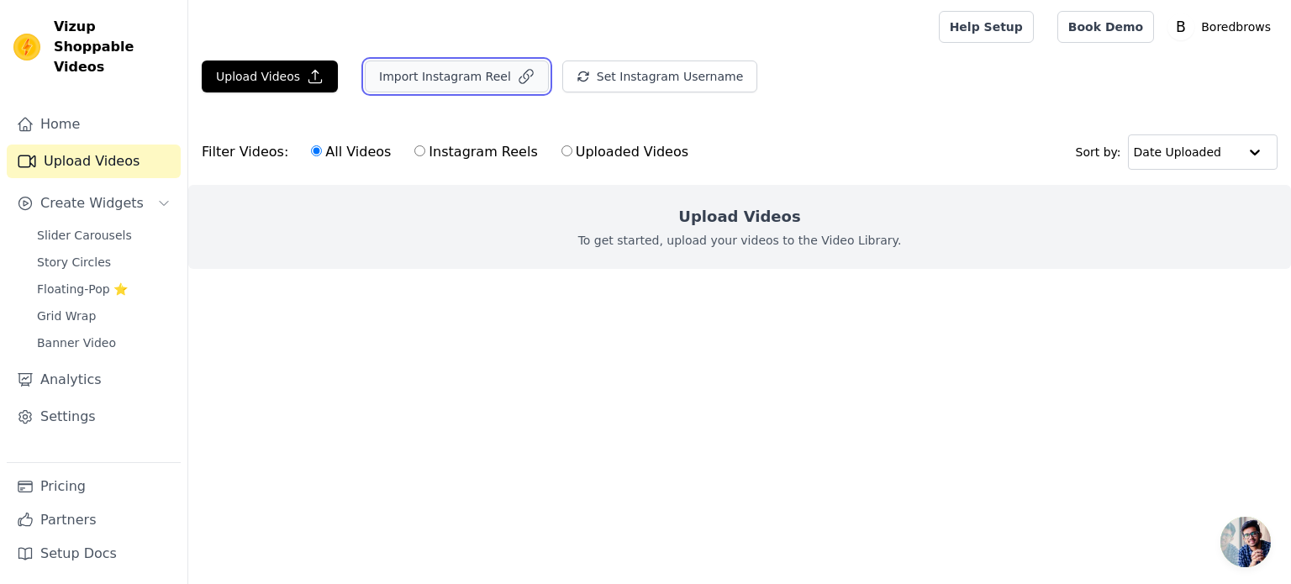
click at [455, 86] on button "Import Instagram Reel" at bounding box center [457, 77] width 184 height 32
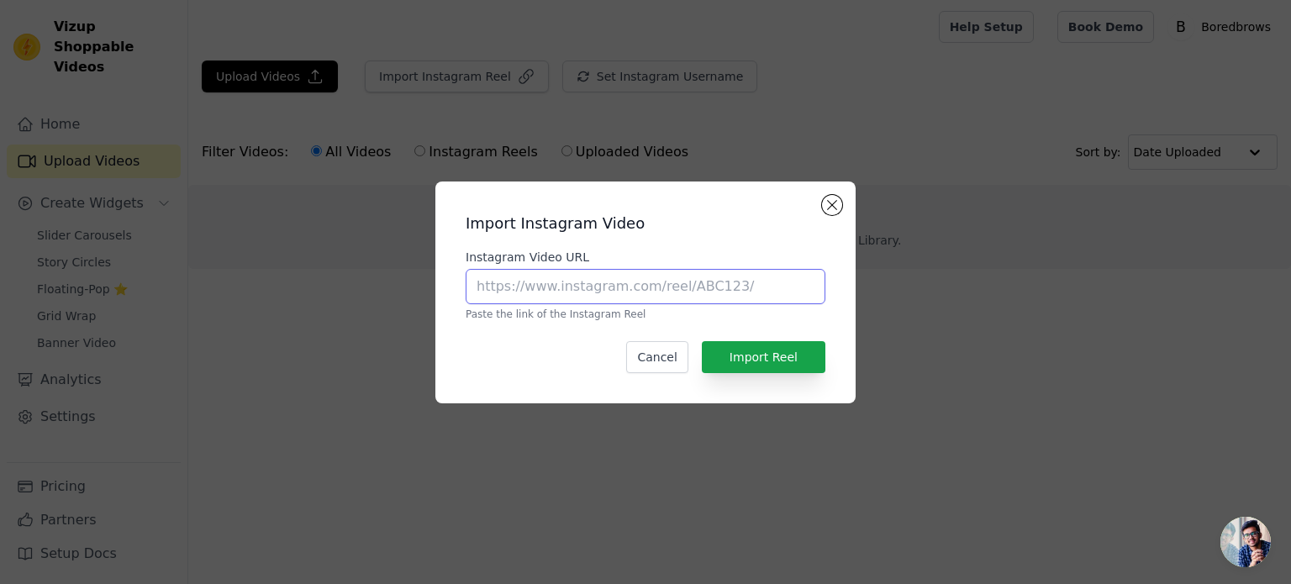
click at [560, 283] on input "Instagram Video URL" at bounding box center [646, 286] width 360 height 35
paste input "https://www.instagram.com/boredbrows/reel/DNC_hkZpoZ6/"
click at [669, 287] on input "https://www.instagram.com/boredbrows/reel/DNC_hkZpoZ6/" at bounding box center [646, 286] width 360 height 35
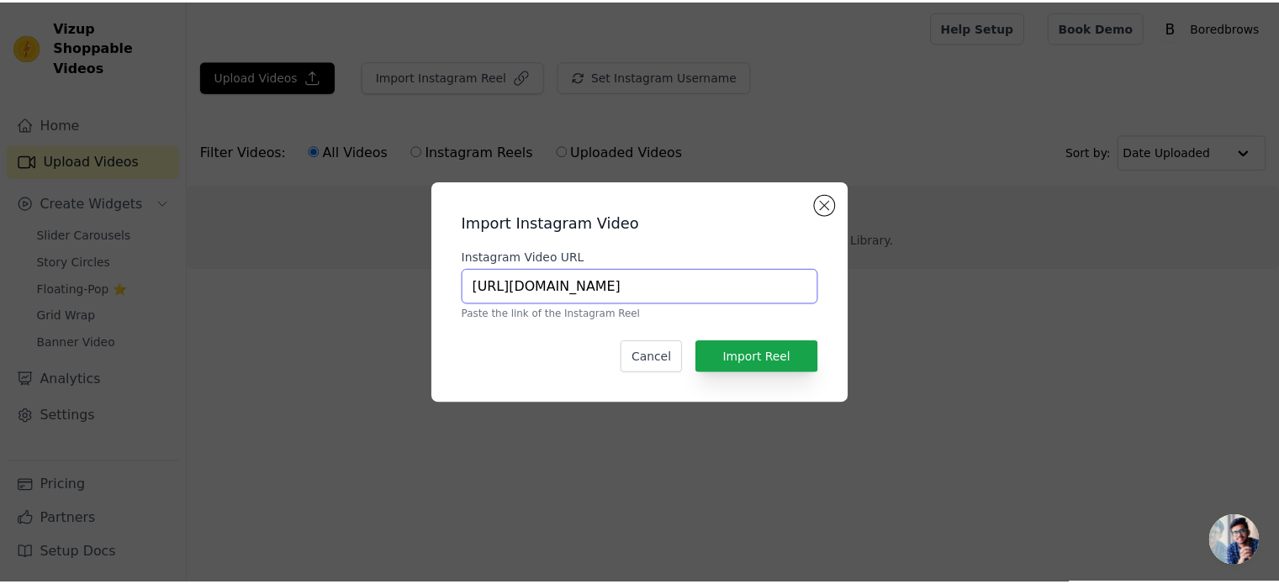
scroll to position [0, 0]
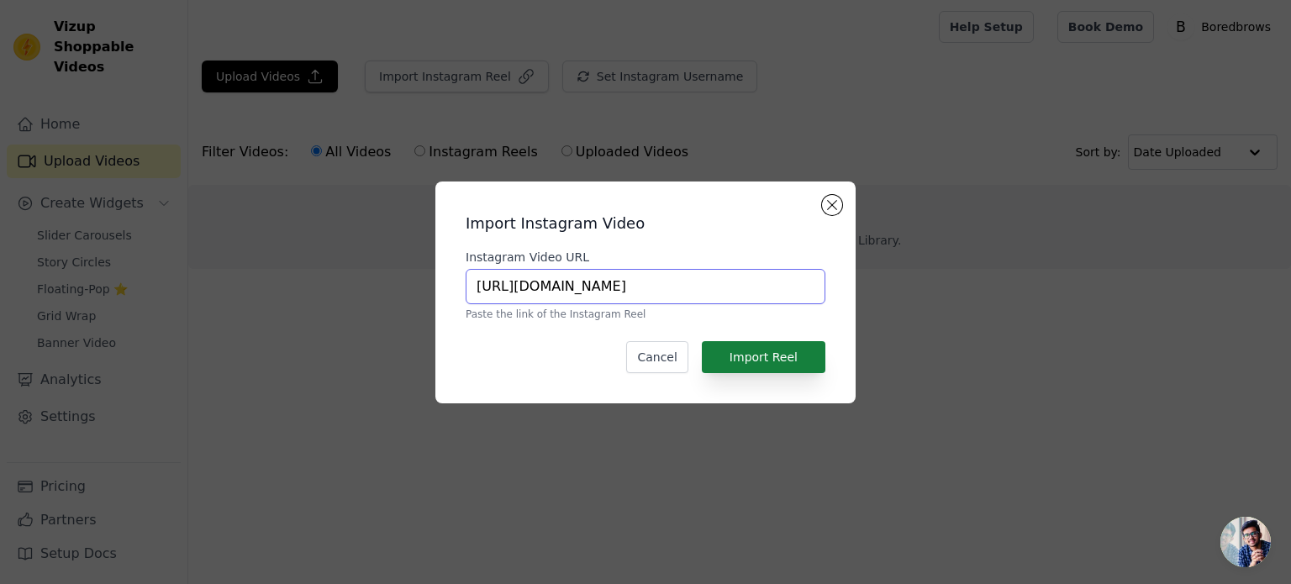
type input "https://www.instagram.com/reel/DNC_hkZpoZ6/"
click at [755, 358] on button "Import Reel" at bounding box center [764, 357] width 124 height 32
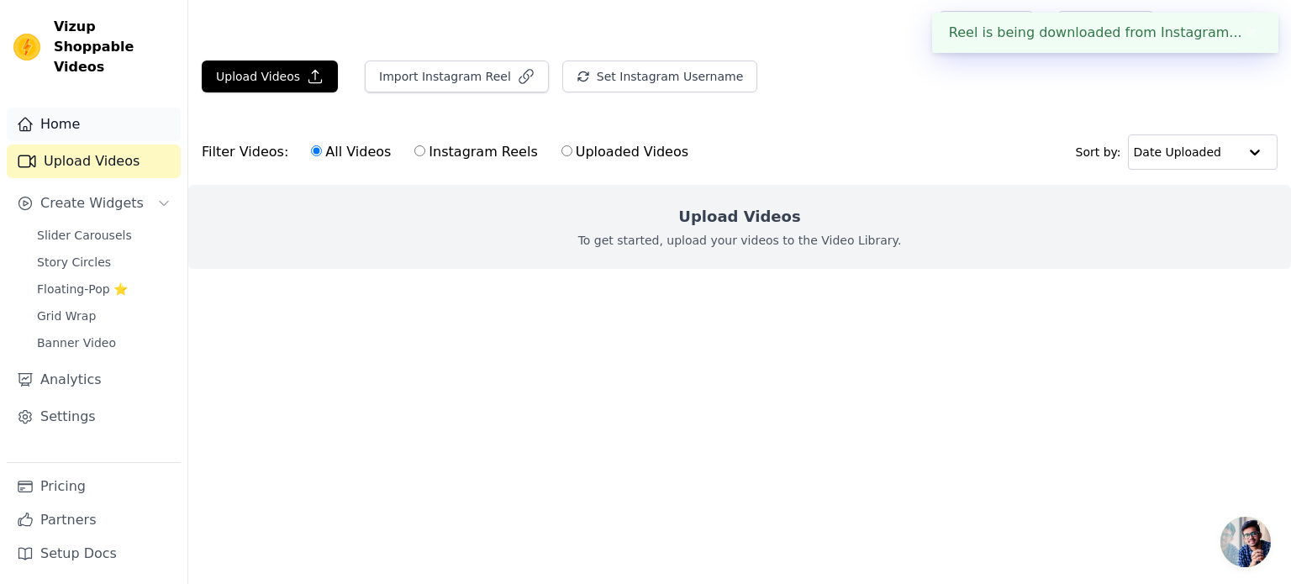
click at [48, 108] on link "Home" at bounding box center [94, 125] width 174 height 34
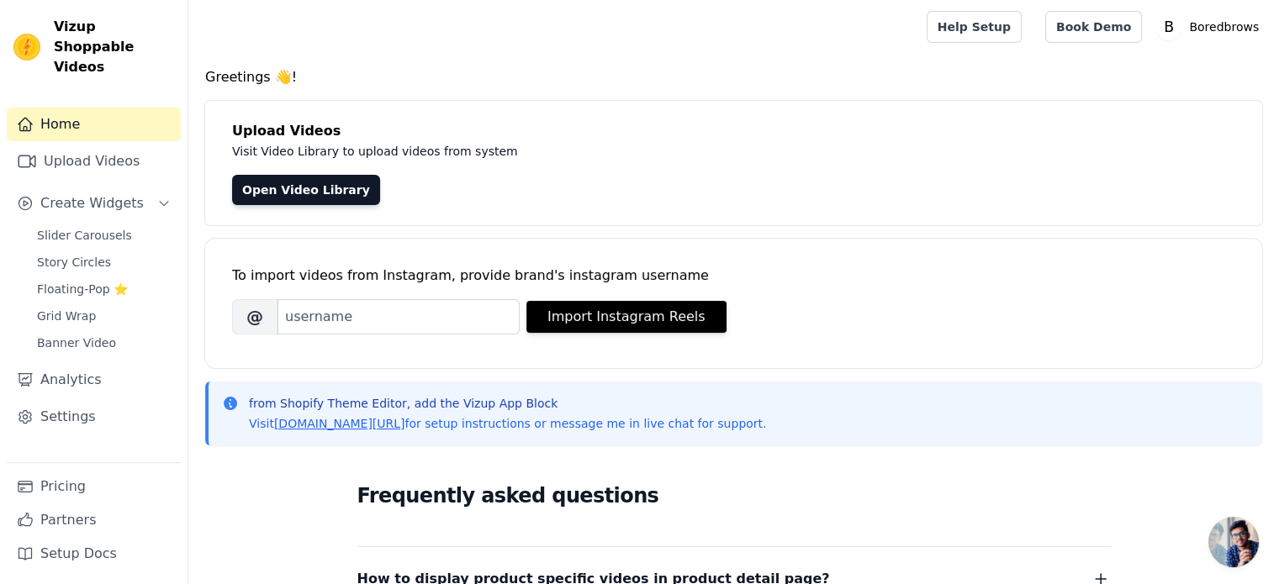
drag, startPoint x: 281, startPoint y: 187, endPoint x: 289, endPoint y: 205, distance: 19.6
click at [282, 187] on link "Open Video Library" at bounding box center [306, 190] width 148 height 30
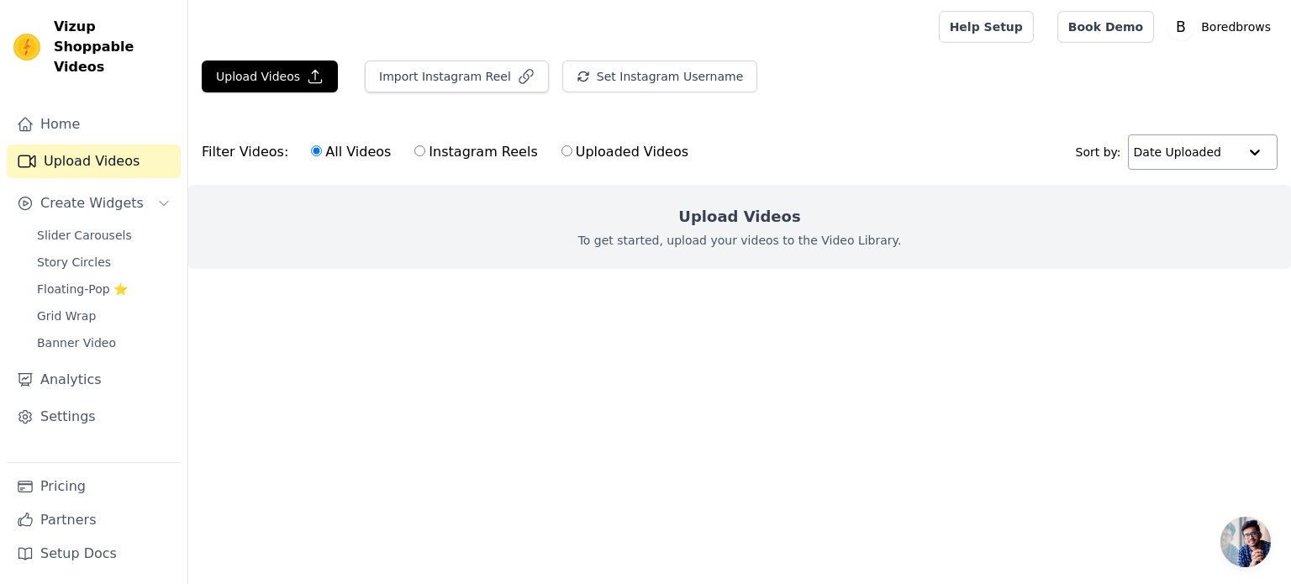
click at [1167, 156] on input "text" at bounding box center [1186, 152] width 104 height 34
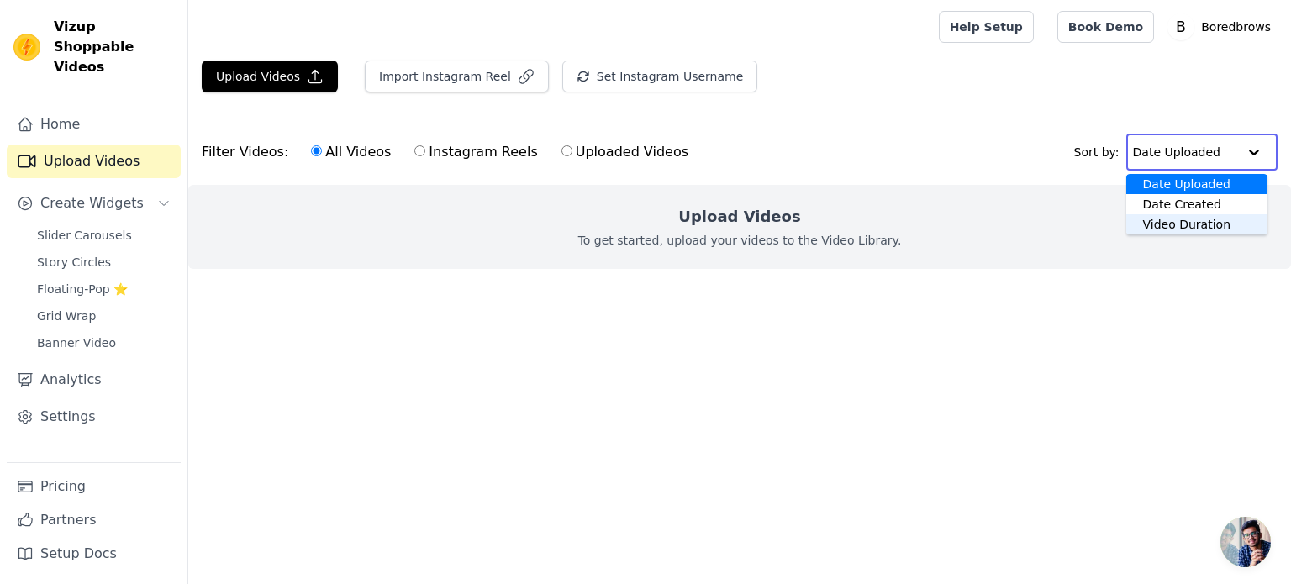
click at [1177, 225] on div "Video Duration" at bounding box center [1197, 224] width 141 height 20
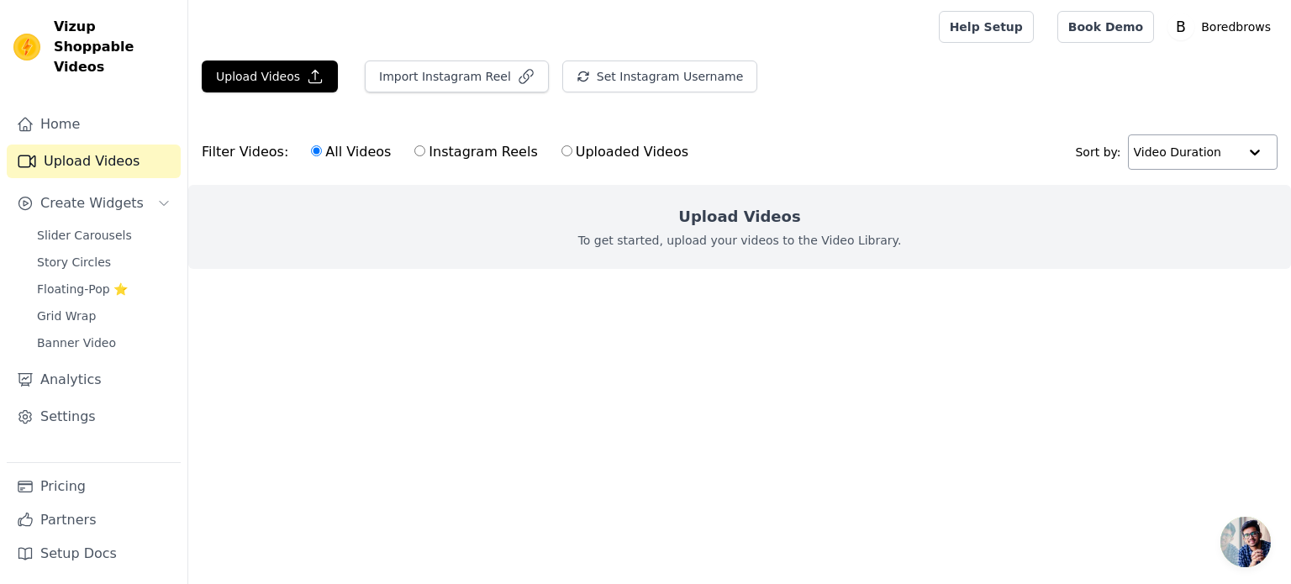
click at [1188, 157] on input "text" at bounding box center [1186, 152] width 104 height 34
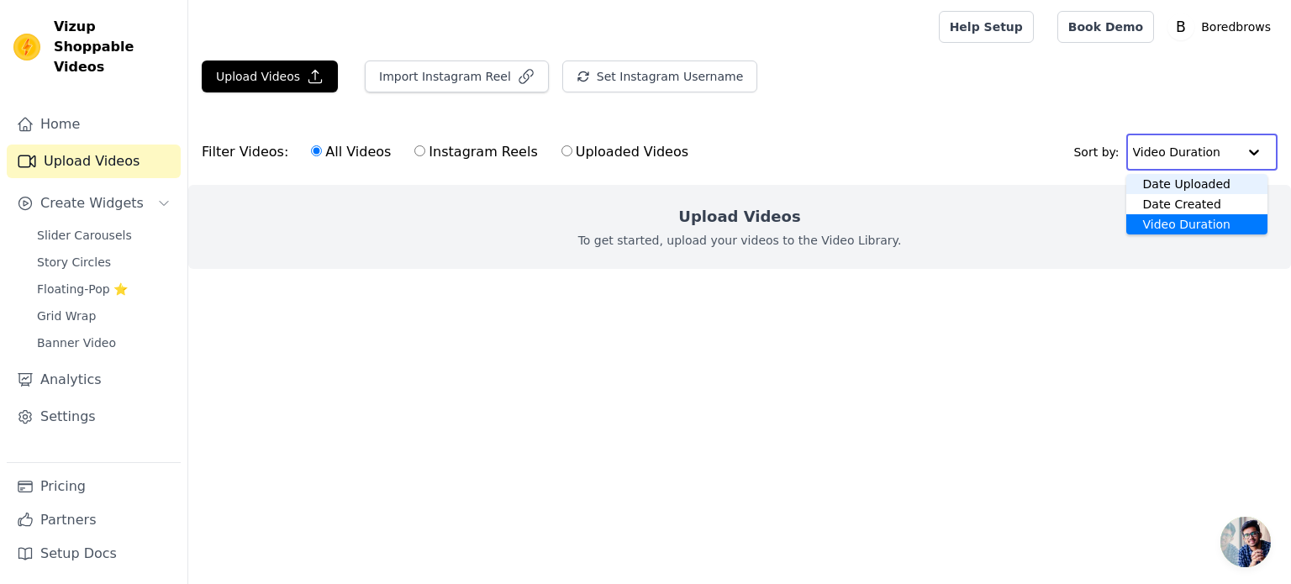
click at [1185, 187] on div "Date Uploaded" at bounding box center [1198, 184] width 142 height 20
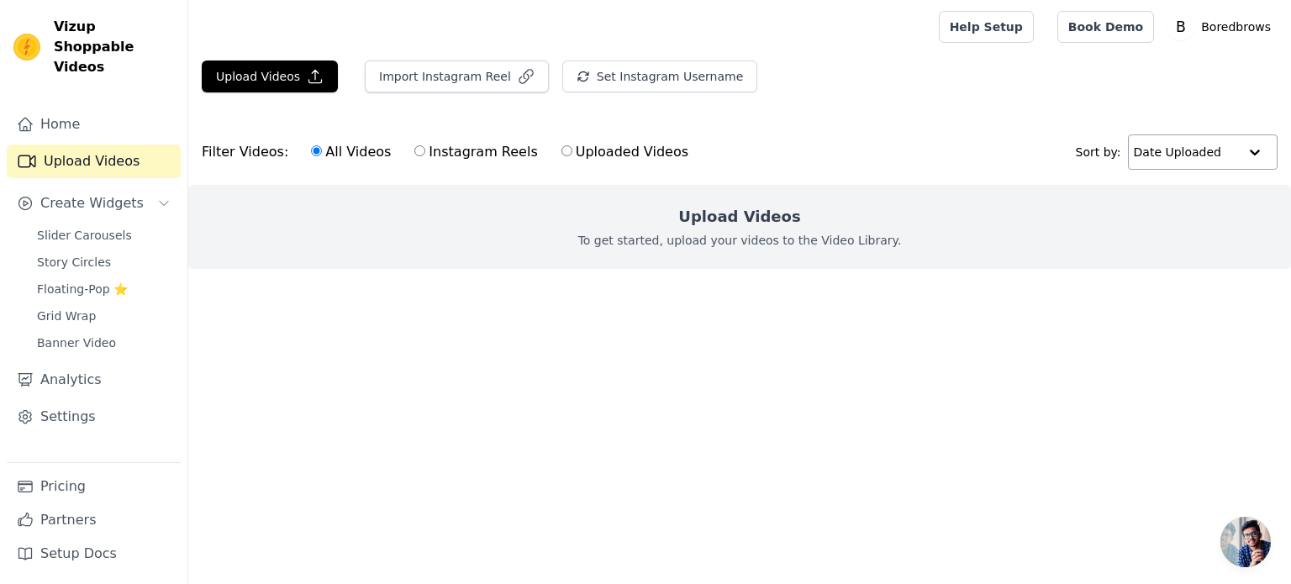
click at [478, 151] on label "Instagram Reels" at bounding box center [476, 152] width 124 height 22
click at [425, 151] on input "Instagram Reels" at bounding box center [419, 150] width 11 height 11
radio input "true"
click at [365, 160] on label "All Videos" at bounding box center [351, 152] width 82 height 22
click at [322, 156] on input "All Videos" at bounding box center [316, 150] width 11 height 11
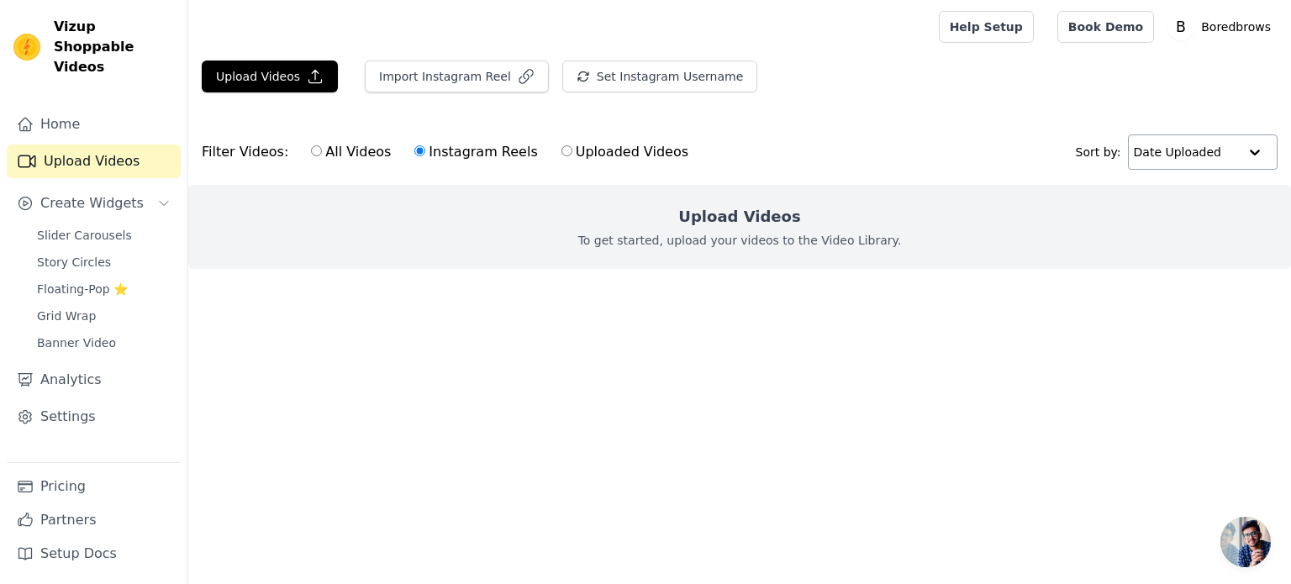
radio input "true"
click at [63, 115] on link "Home" at bounding box center [94, 125] width 174 height 34
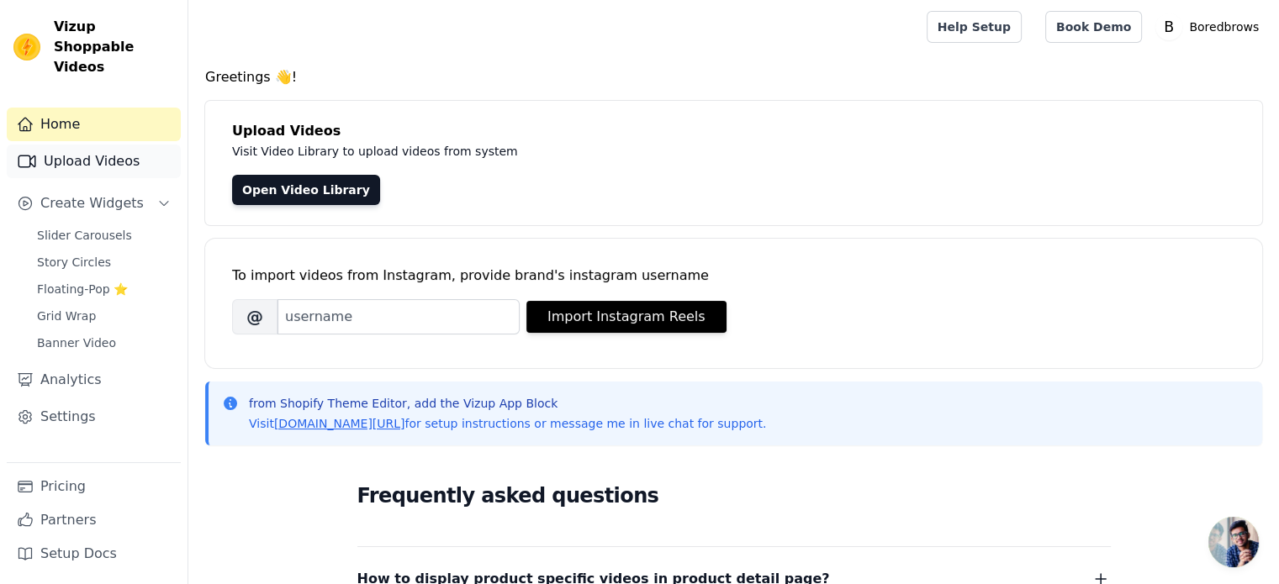
click at [100, 145] on link "Upload Videos" at bounding box center [94, 162] width 174 height 34
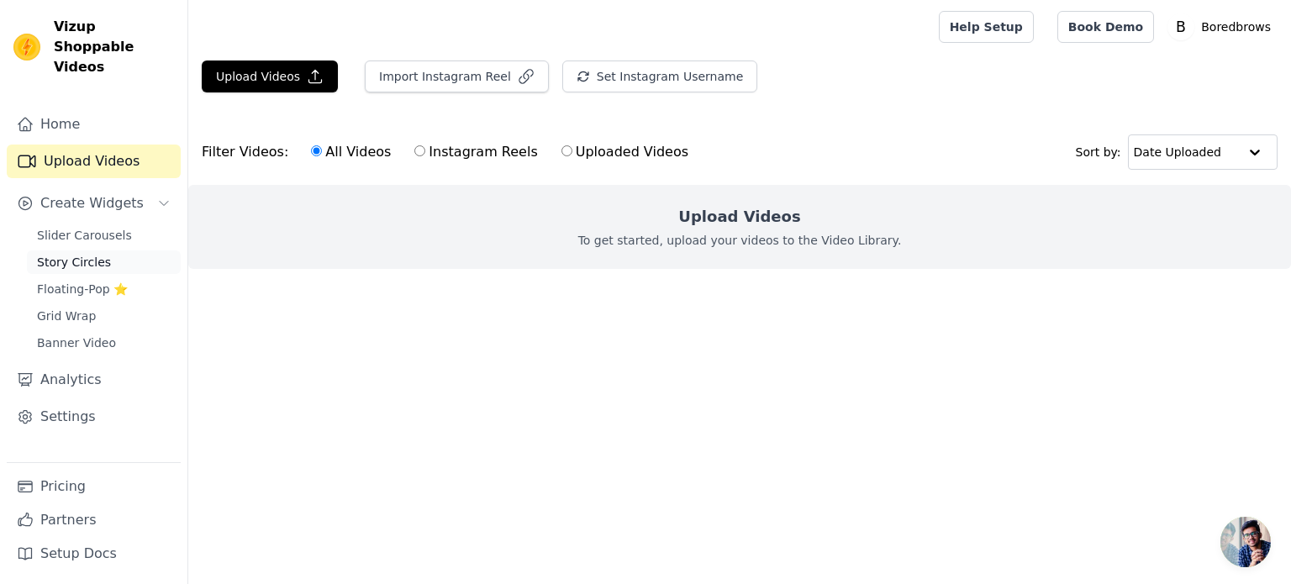
click at [68, 254] on span "Story Circles" at bounding box center [74, 262] width 74 height 17
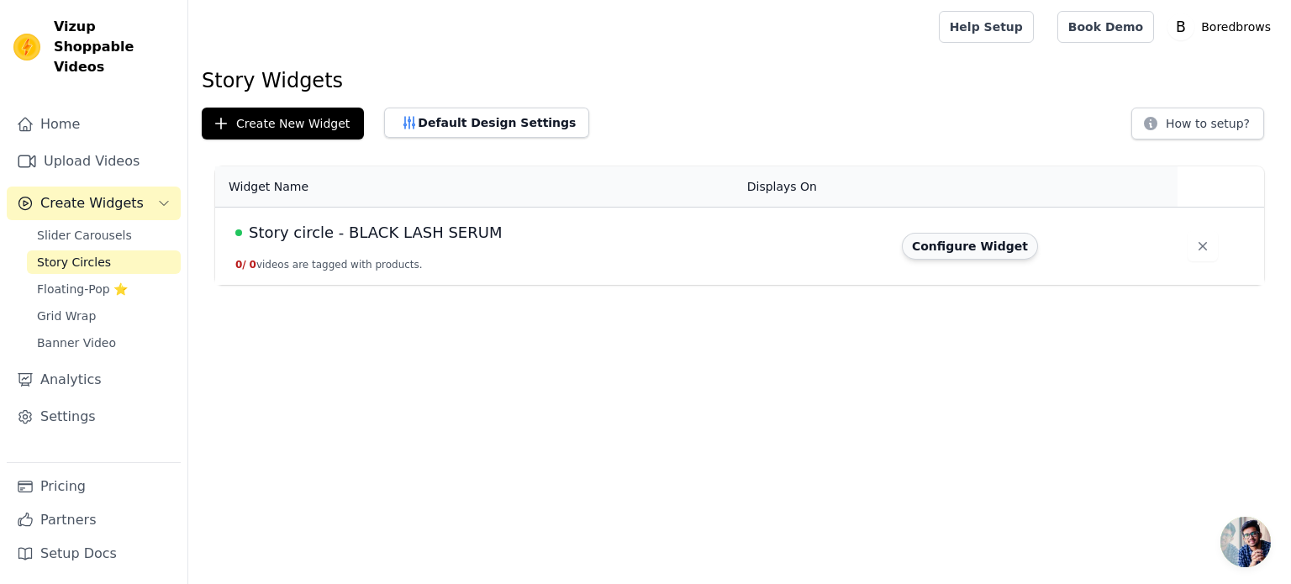
click at [940, 245] on button "Configure Widget" at bounding box center [970, 246] width 136 height 27
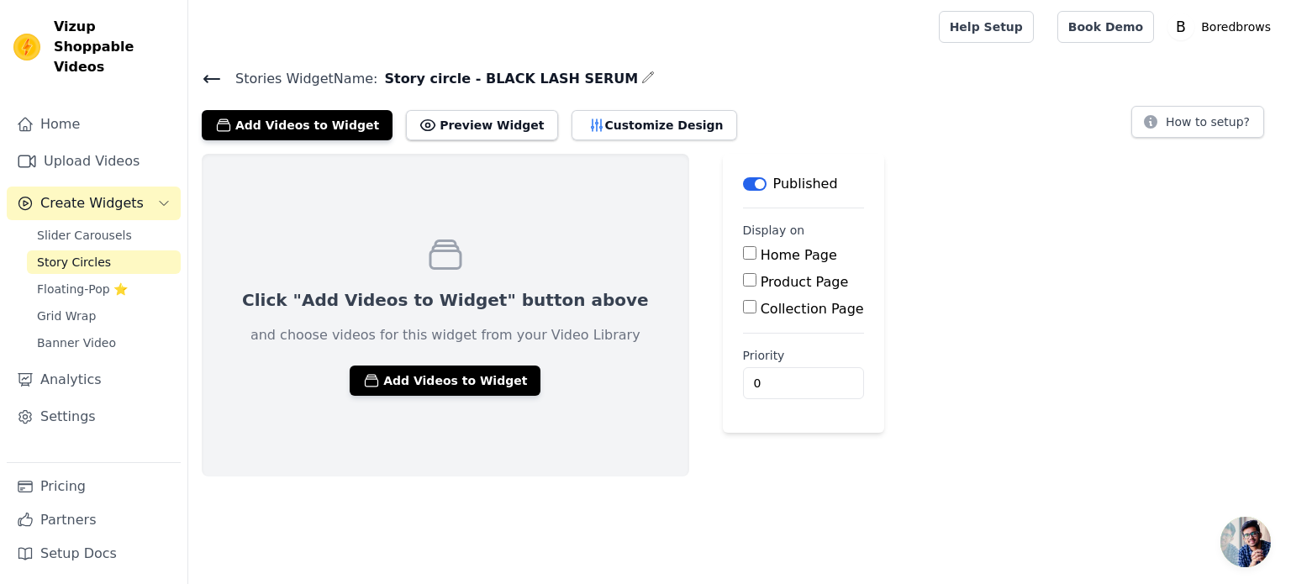
click at [208, 78] on icon at bounding box center [211, 79] width 15 height 7
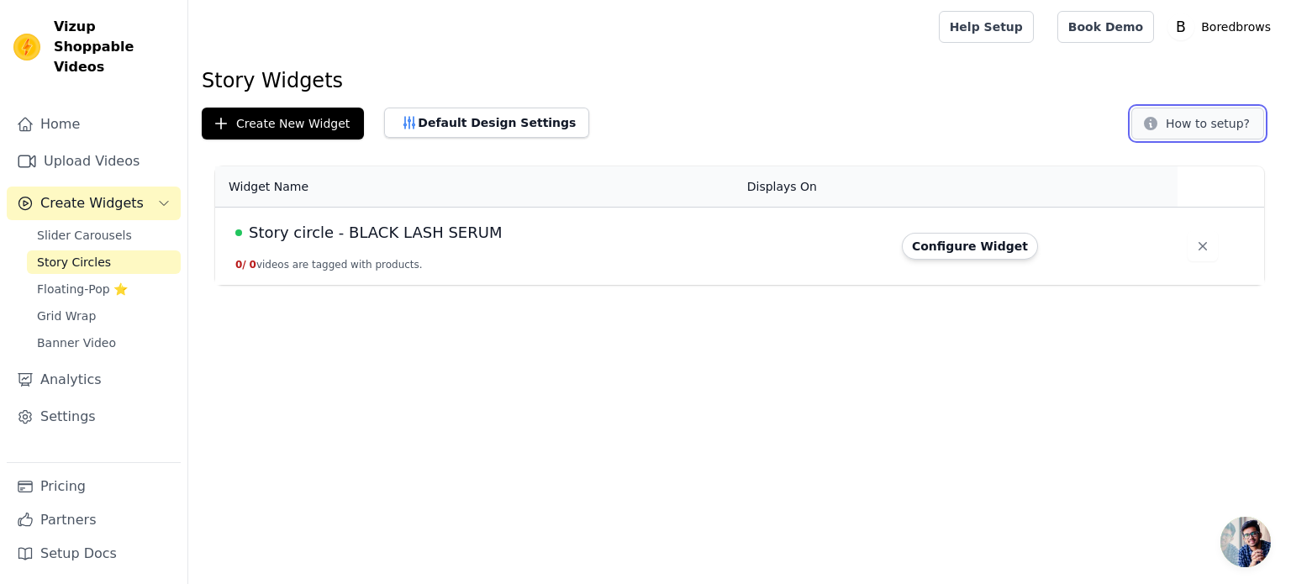
click at [1192, 129] on button "How to setup?" at bounding box center [1198, 124] width 133 height 32
click at [354, 213] on td "Story circle - BLACK LASH SERUM 0 / 0 videos are tagged with products." at bounding box center [476, 247] width 522 height 78
click at [94, 145] on link "Upload Videos" at bounding box center [94, 162] width 174 height 34
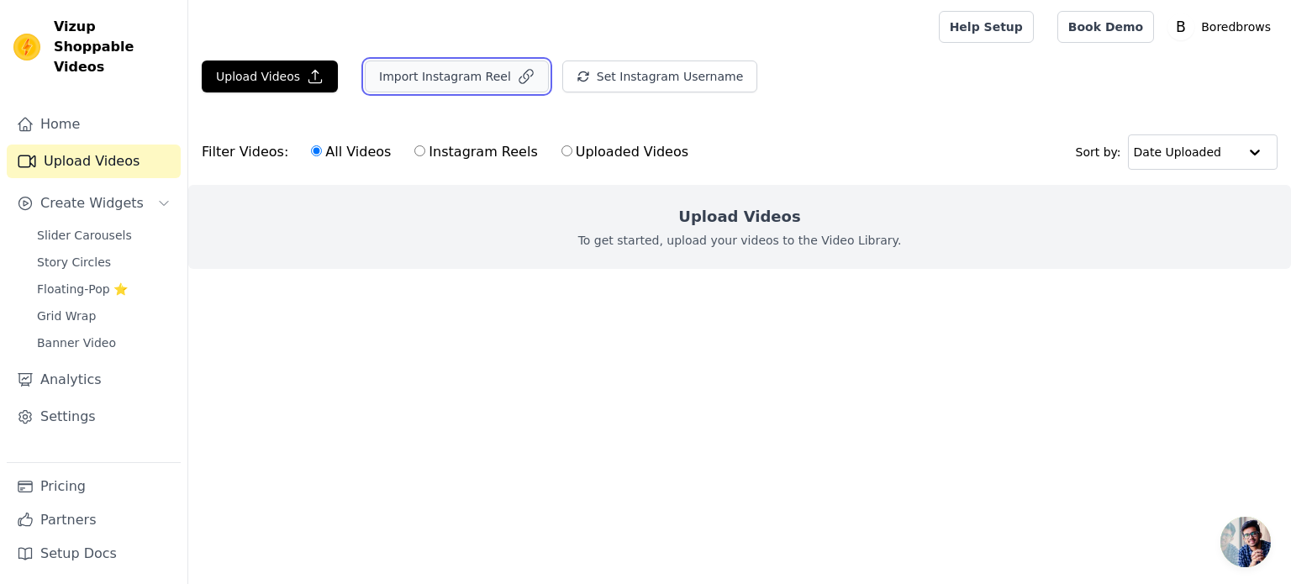
click at [476, 72] on button "Import Instagram Reel" at bounding box center [457, 77] width 184 height 32
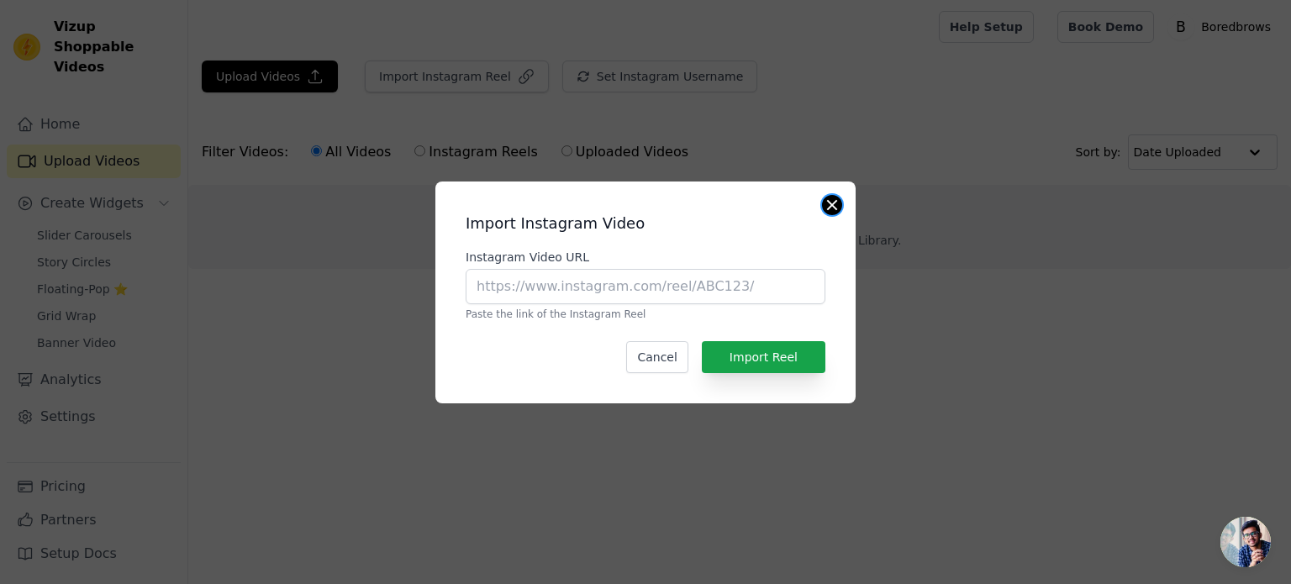
click at [828, 205] on button "Close modal" at bounding box center [832, 205] width 20 height 20
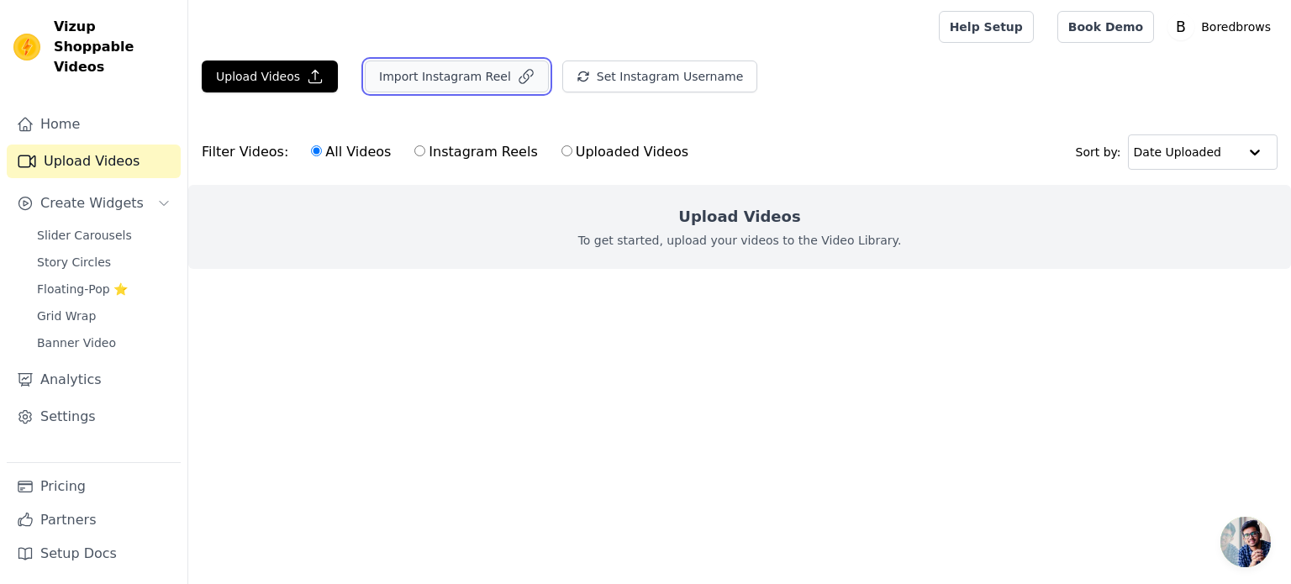
click at [467, 75] on button "Import Instagram Reel" at bounding box center [457, 77] width 184 height 32
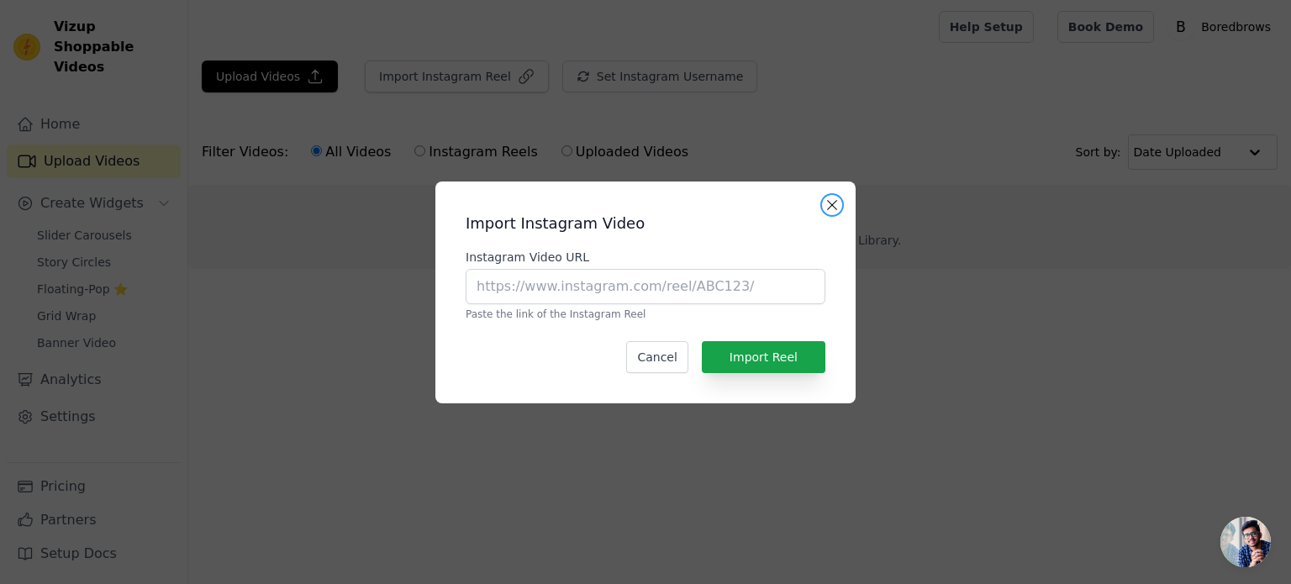
drag, startPoint x: 834, startPoint y: 206, endPoint x: 814, endPoint y: 204, distance: 20.2
click at [834, 204] on button "Close modal" at bounding box center [832, 205] width 20 height 20
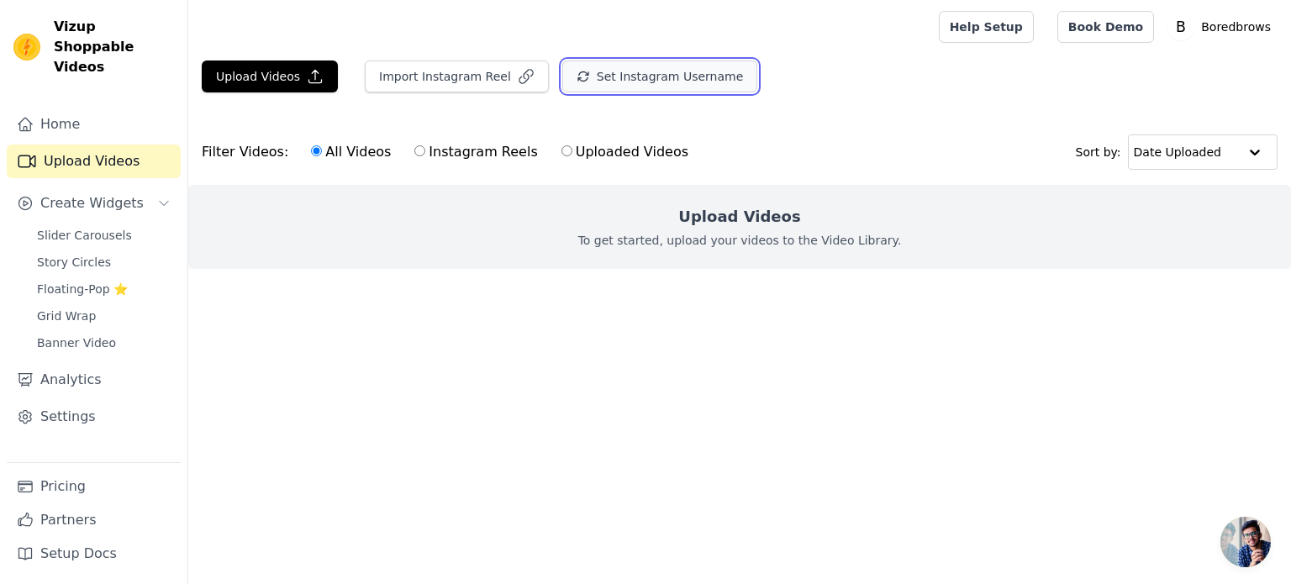
click at [641, 81] on button "Set Instagram Username" at bounding box center [659, 77] width 195 height 32
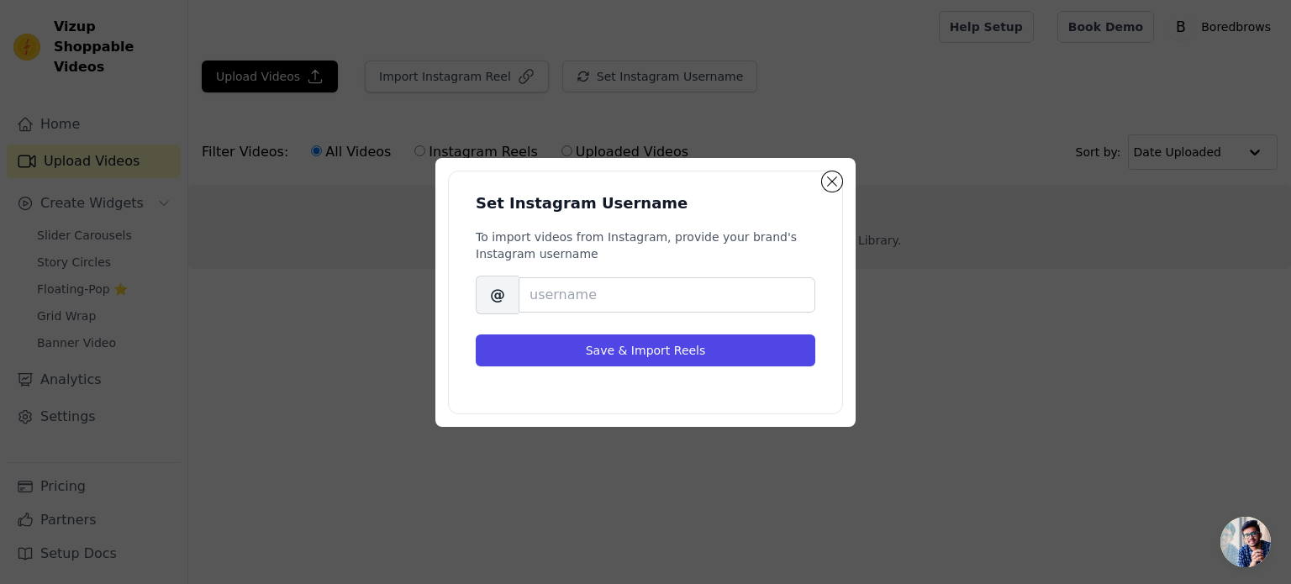
click at [588, 276] on div "Brand's Instagram Username @" at bounding box center [646, 295] width 340 height 39
click at [581, 296] on input "Brand's Instagram Username" at bounding box center [667, 294] width 297 height 35
paste input "boredbrows"
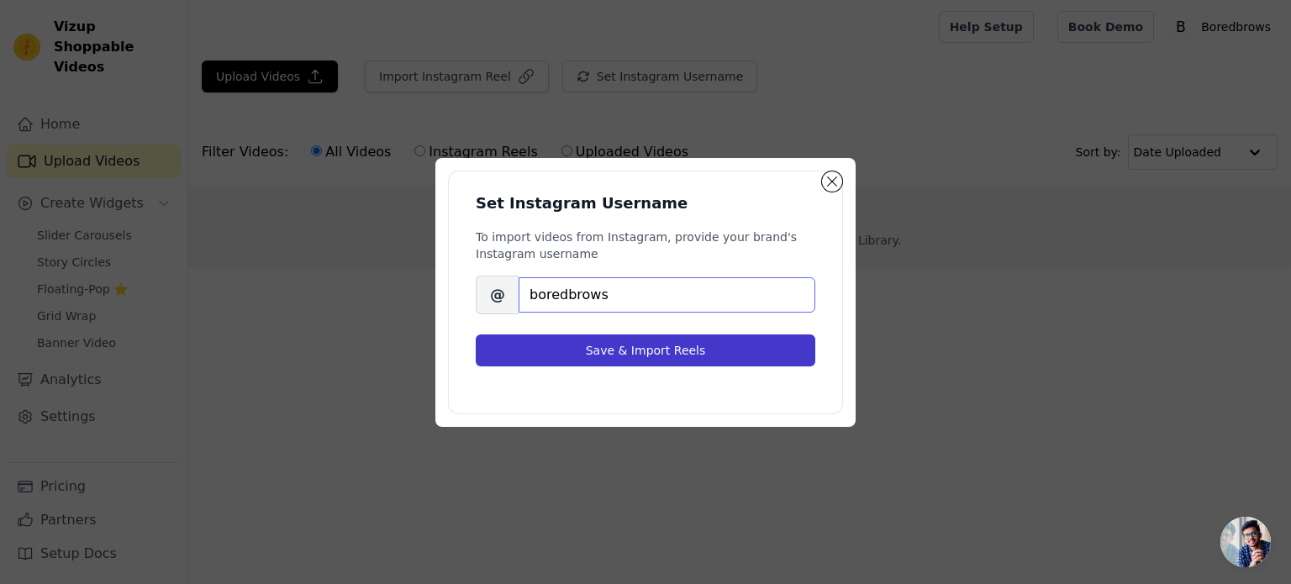
type input "boredbrows"
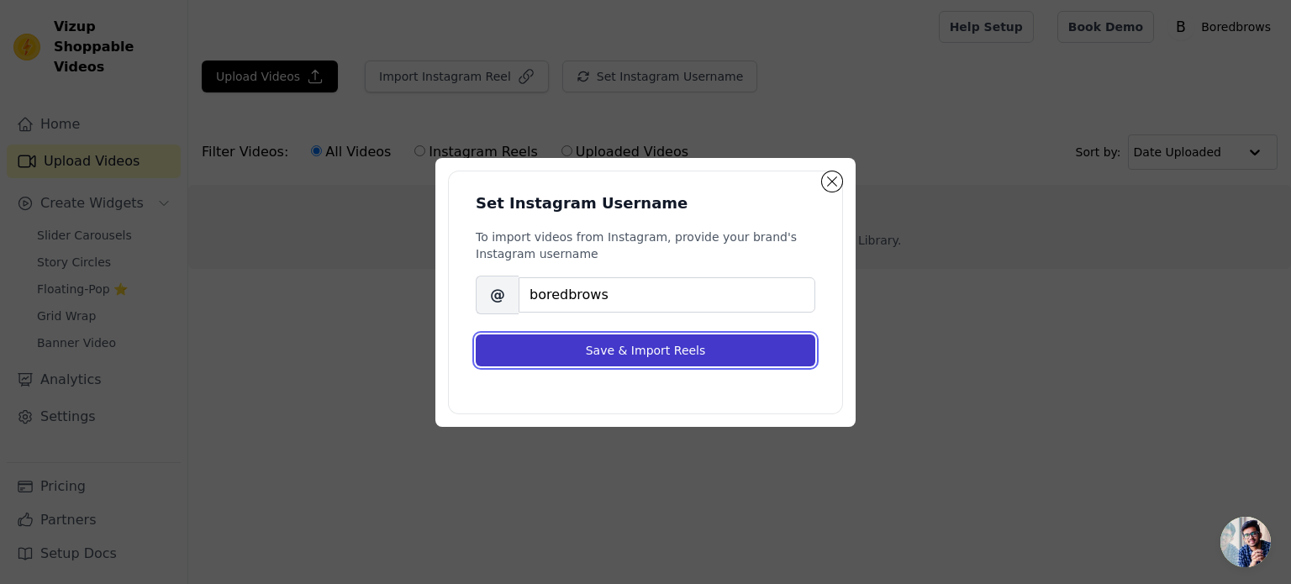
click at [625, 363] on button "Save & Import Reels" at bounding box center [646, 351] width 340 height 32
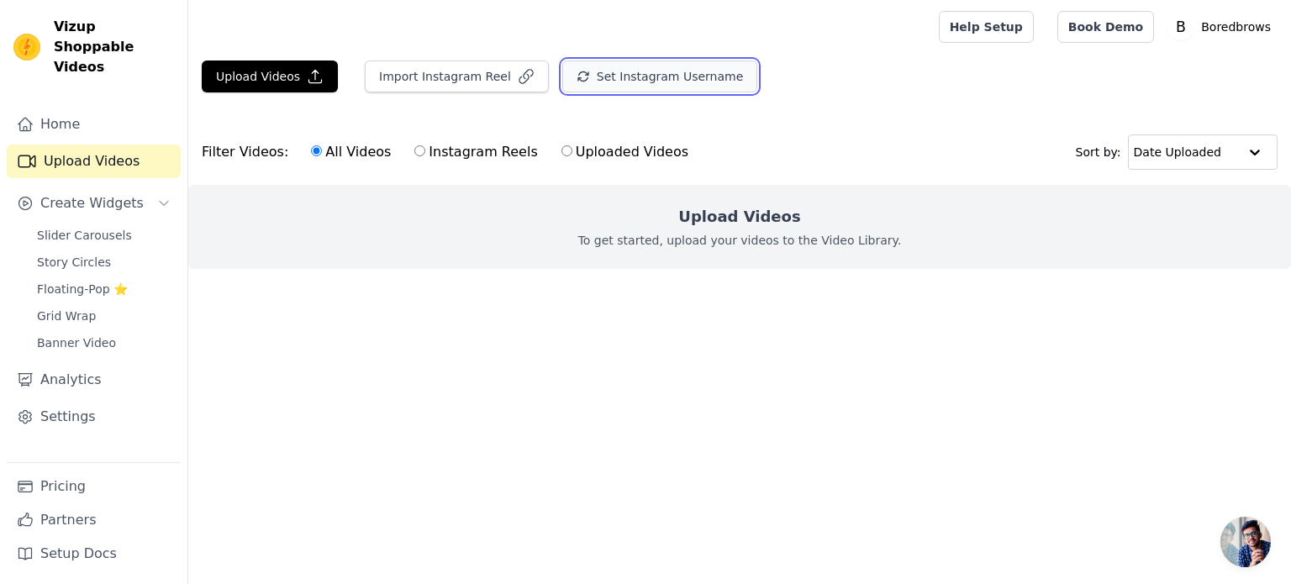
click at [564, 89] on button "Set Instagram Username" at bounding box center [659, 77] width 195 height 32
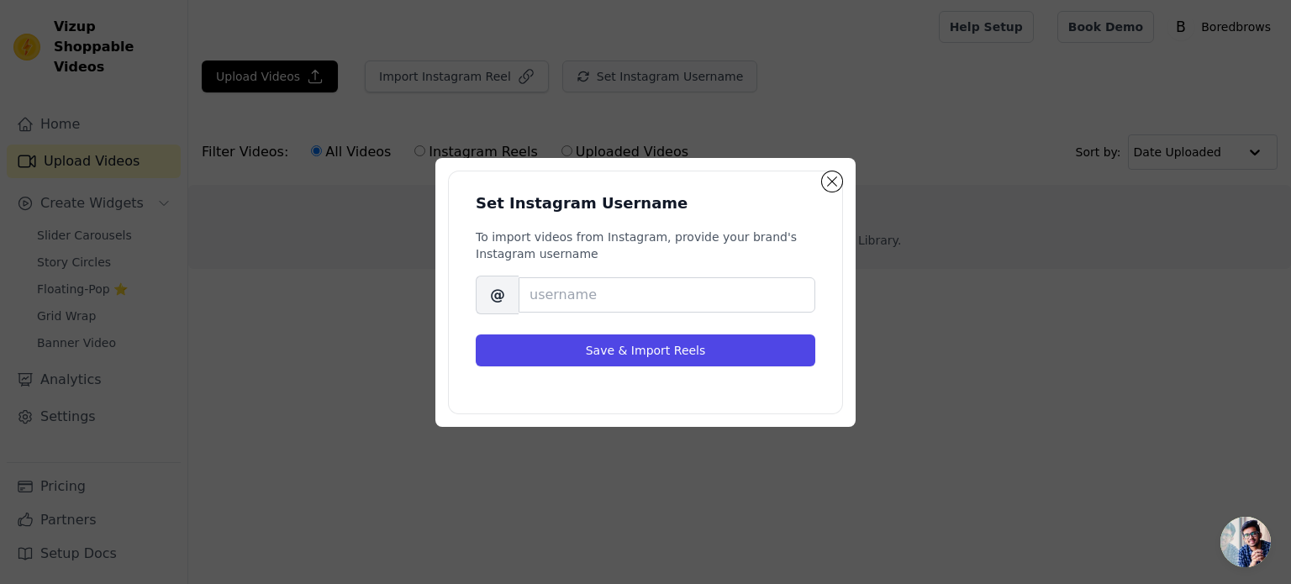
click at [564, 82] on div "Set Instagram Username To import videos from Instagram, provide your brand's In…" at bounding box center [645, 292] width 1291 height 584
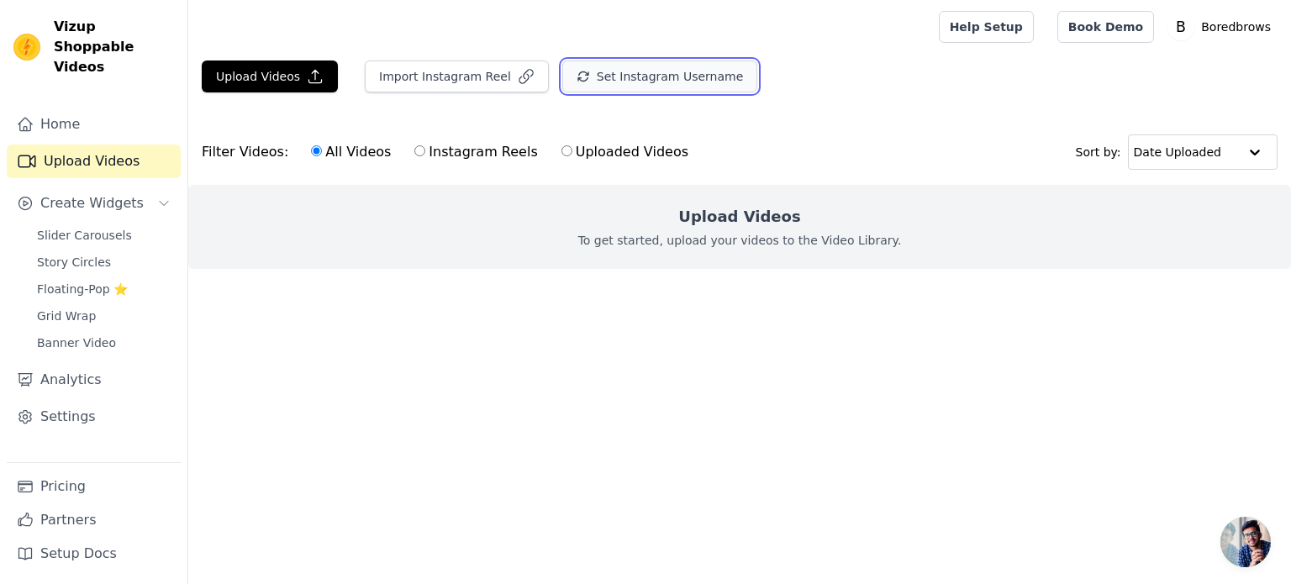
click at [577, 82] on icon "button" at bounding box center [583, 76] width 13 height 13
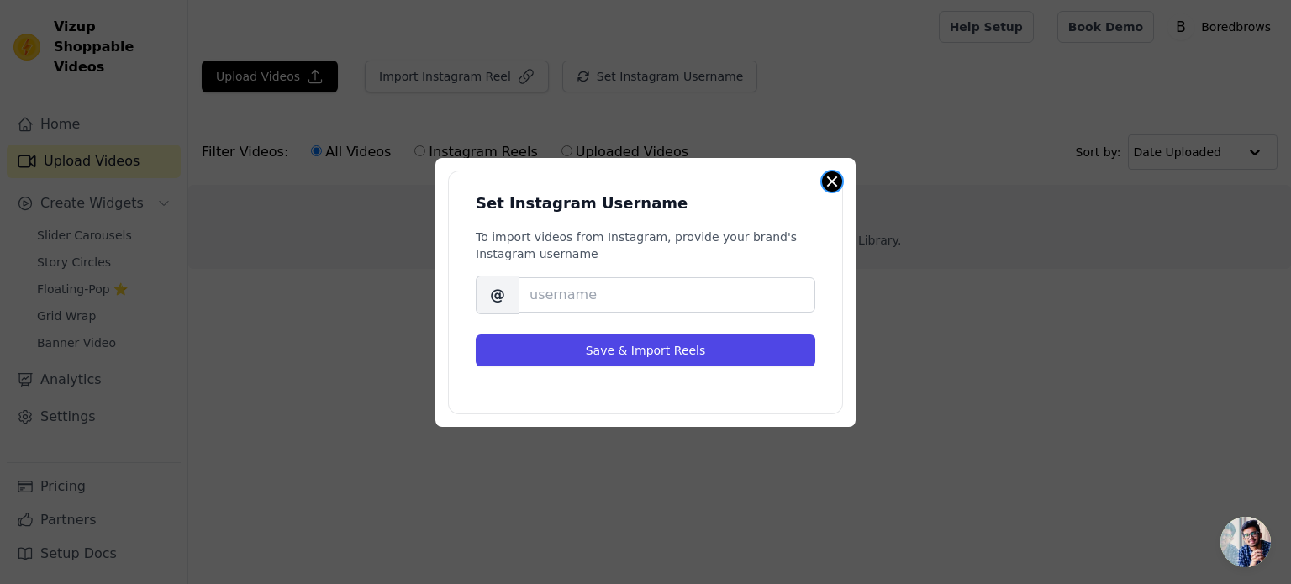
click at [834, 182] on button "Close modal" at bounding box center [832, 182] width 20 height 20
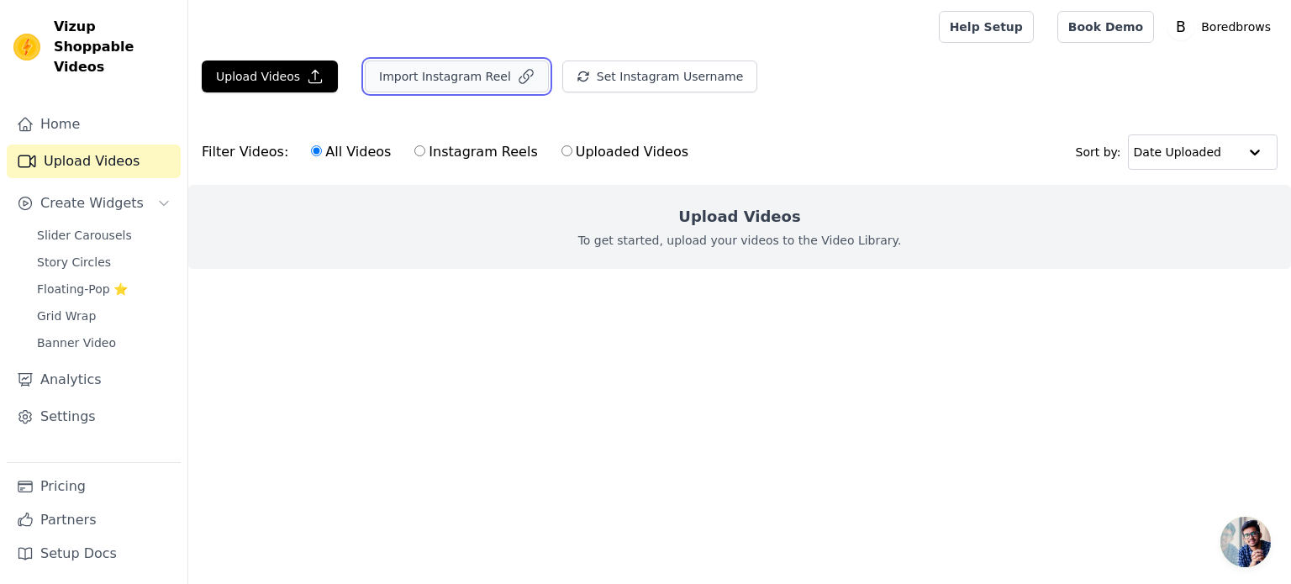
click at [425, 79] on button "Import Instagram Reel" at bounding box center [457, 77] width 184 height 32
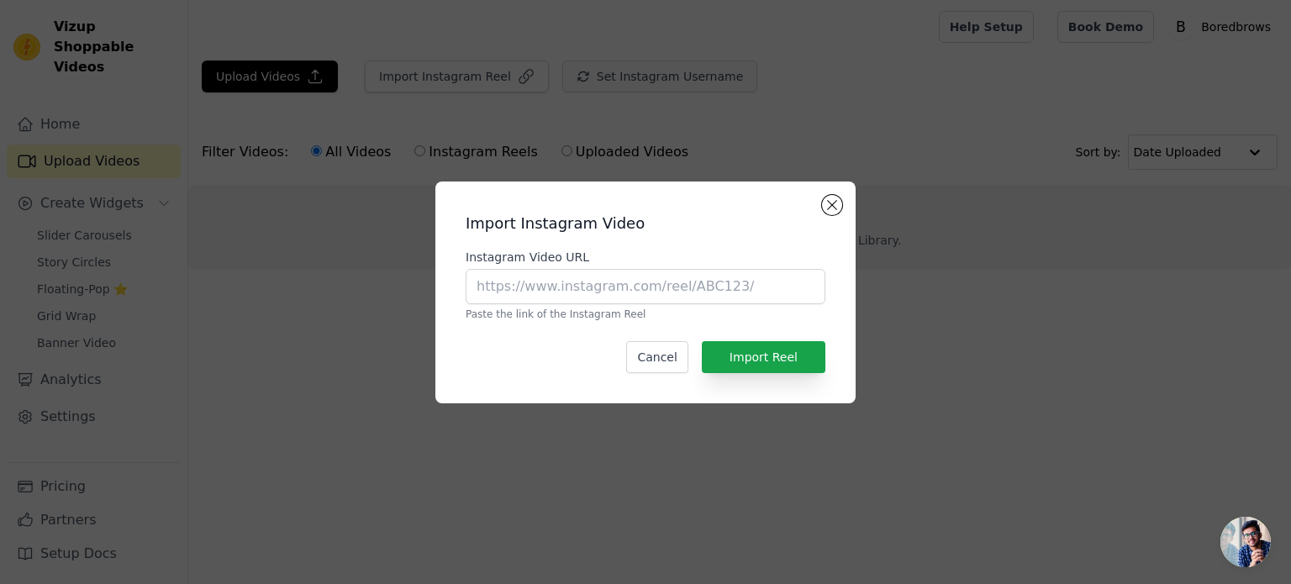
click at [635, 79] on div "Import Instagram Video Instagram Video URL Paste the link of the Instagram Reel…" at bounding box center [645, 292] width 1291 height 584
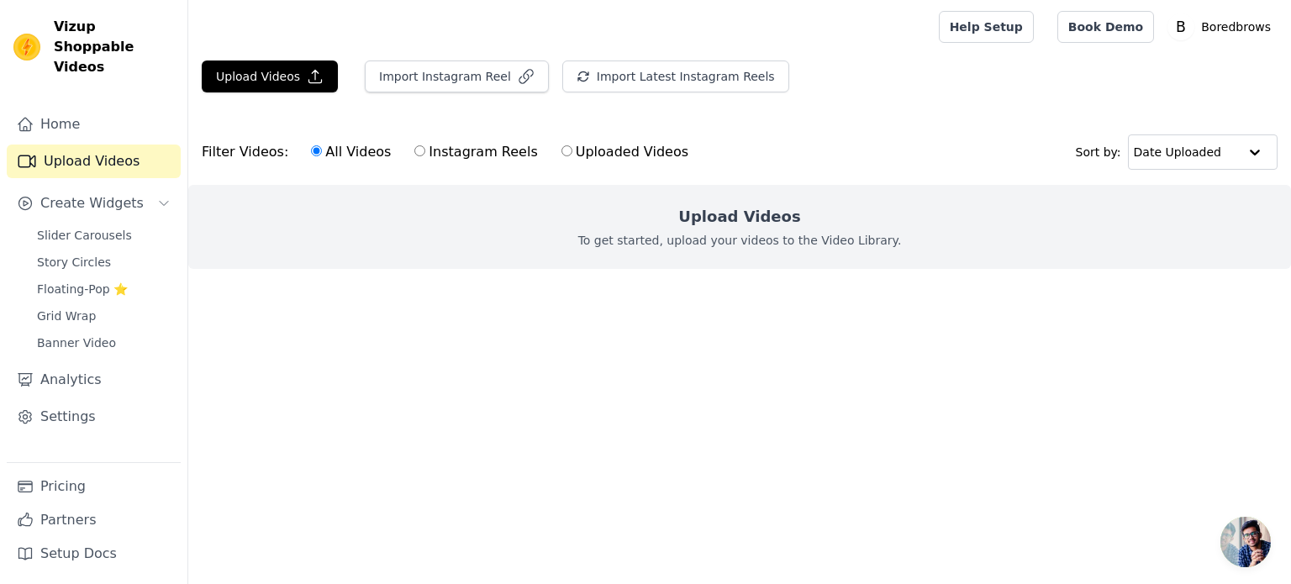
click at [91, 145] on link "Upload Videos" at bounding box center [94, 162] width 174 height 34
click at [63, 112] on link "Home" at bounding box center [94, 125] width 174 height 34
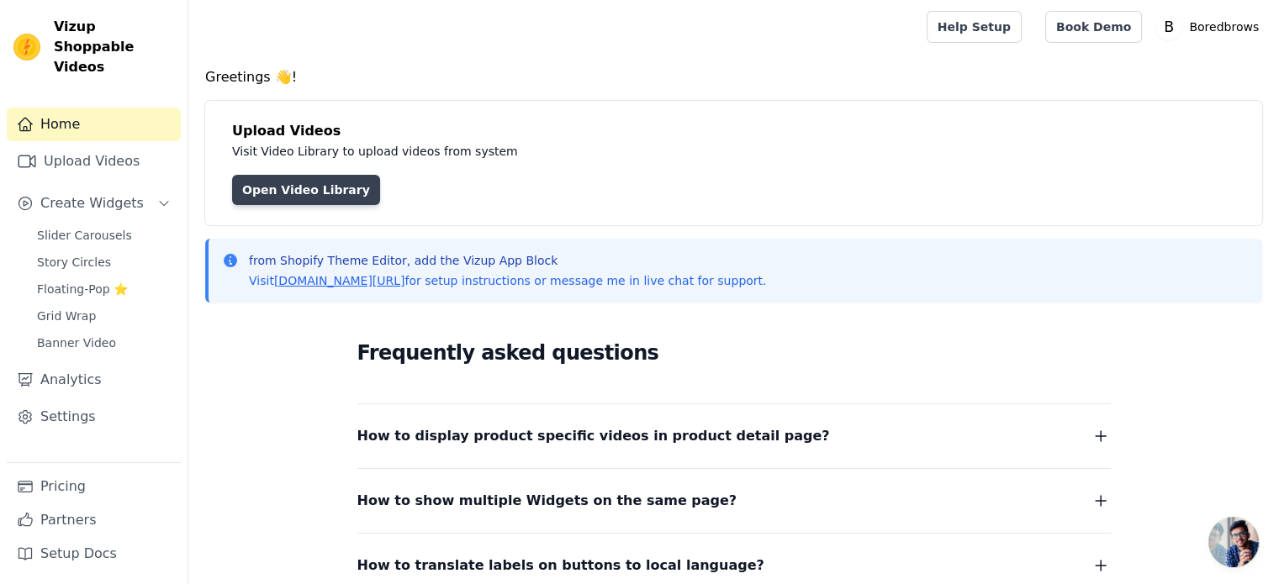
click at [344, 198] on link "Open Video Library" at bounding box center [306, 190] width 148 height 30
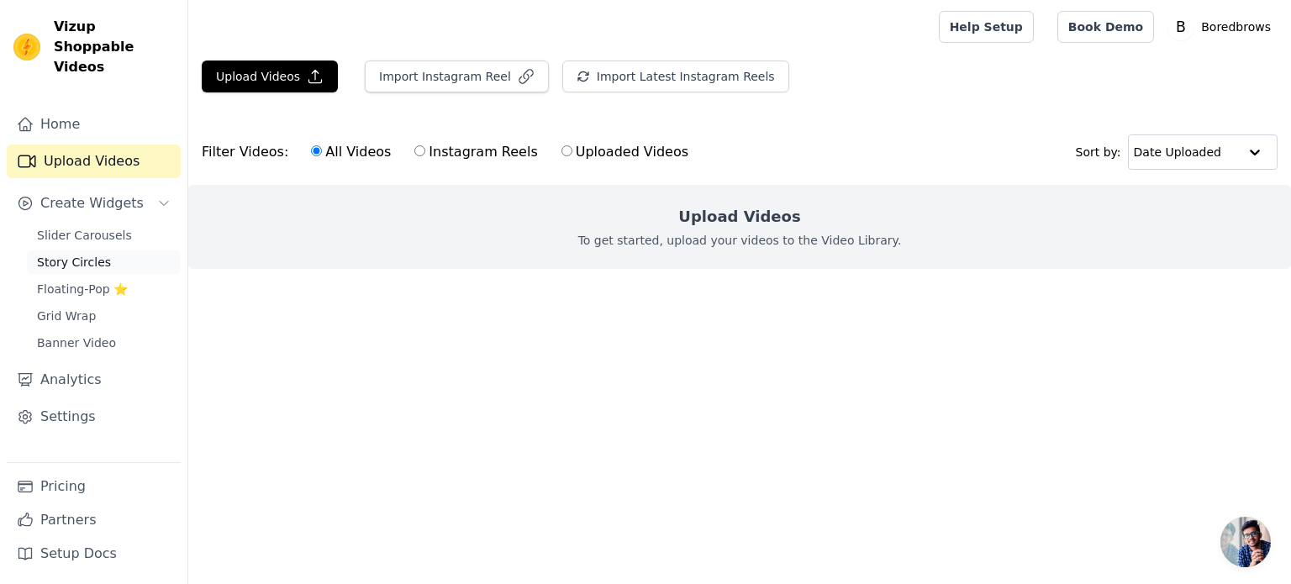
click at [74, 254] on span "Story Circles" at bounding box center [74, 262] width 74 height 17
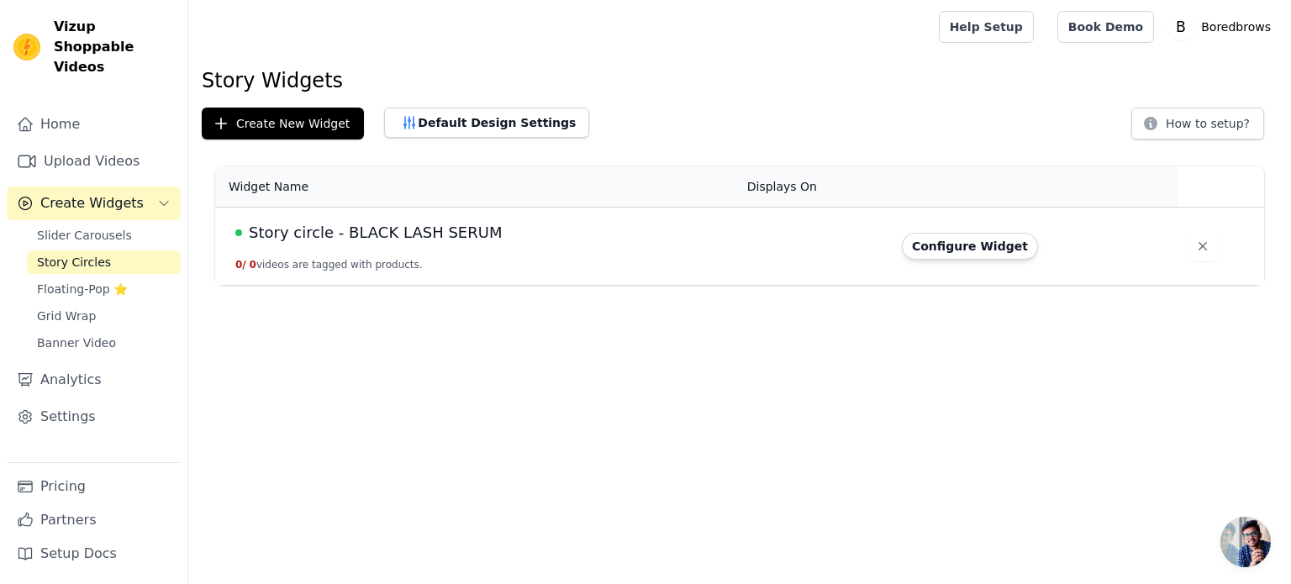
click at [292, 231] on span "Story circle - BLACK LASH SERUM" at bounding box center [375, 233] width 253 height 24
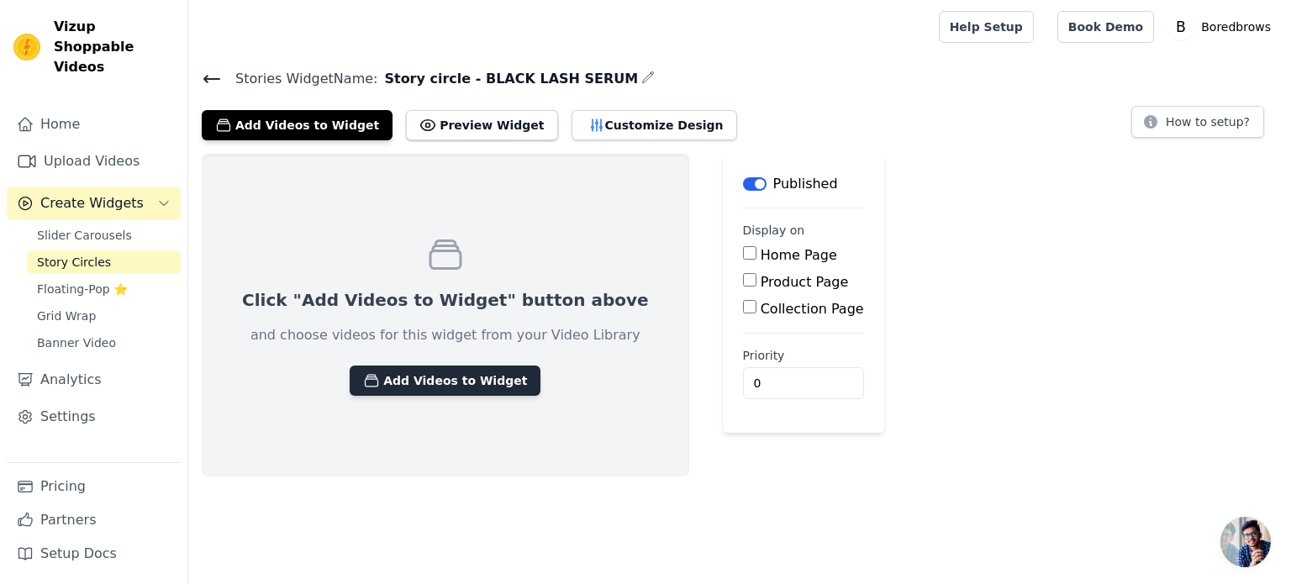
click at [366, 376] on icon "button" at bounding box center [372, 381] width 13 height 12
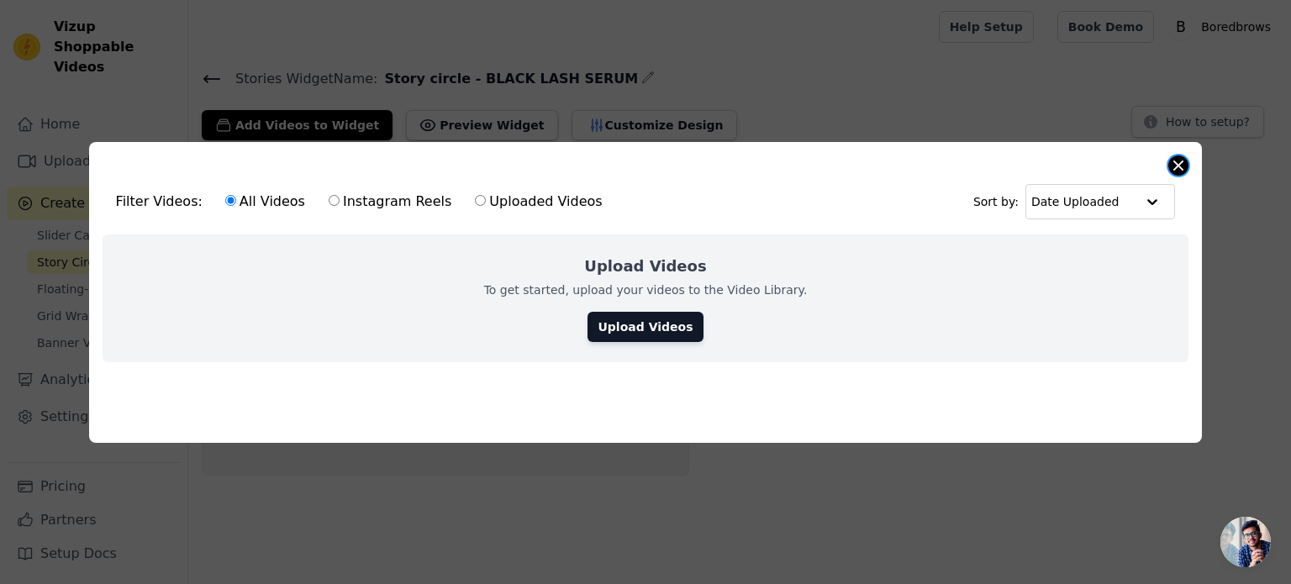
click at [1181, 168] on button "Close modal" at bounding box center [1179, 166] width 20 height 20
click at [1182, 169] on button "Close modal" at bounding box center [1179, 166] width 20 height 20
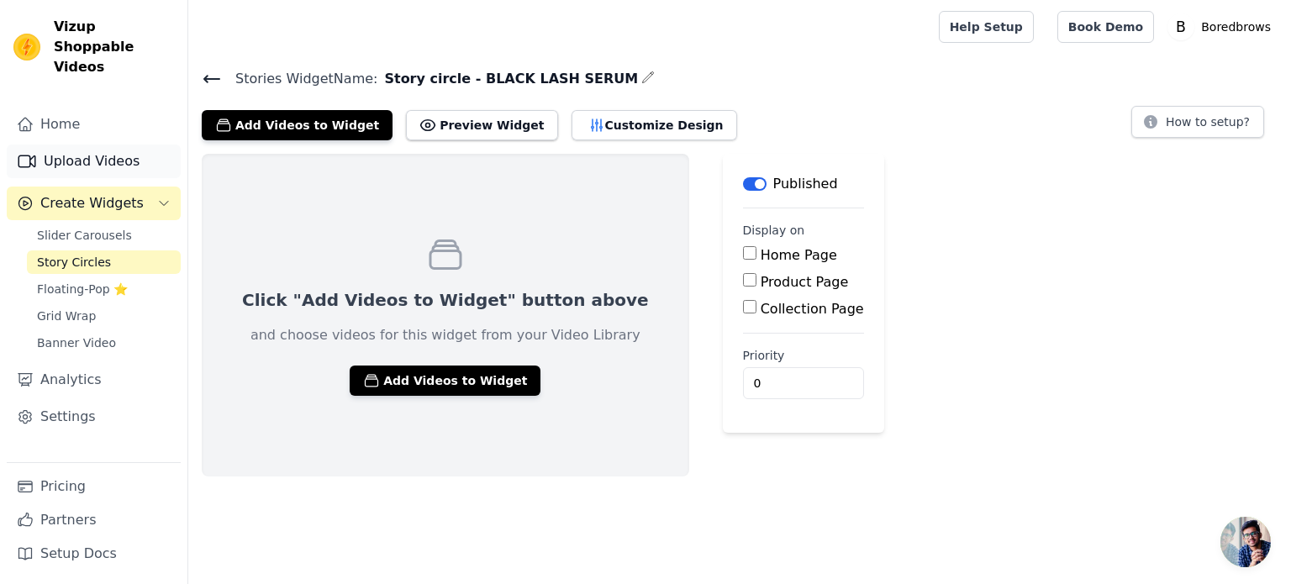
click at [103, 145] on link "Upload Videos" at bounding box center [94, 162] width 174 height 34
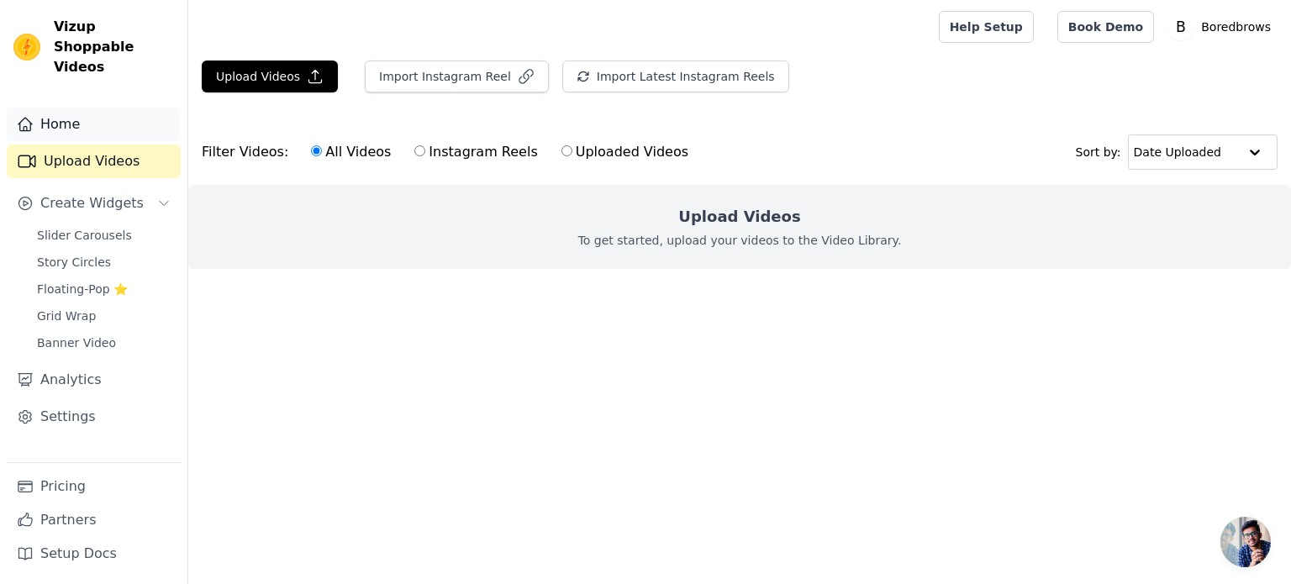
click at [102, 108] on link "Home" at bounding box center [94, 125] width 174 height 34
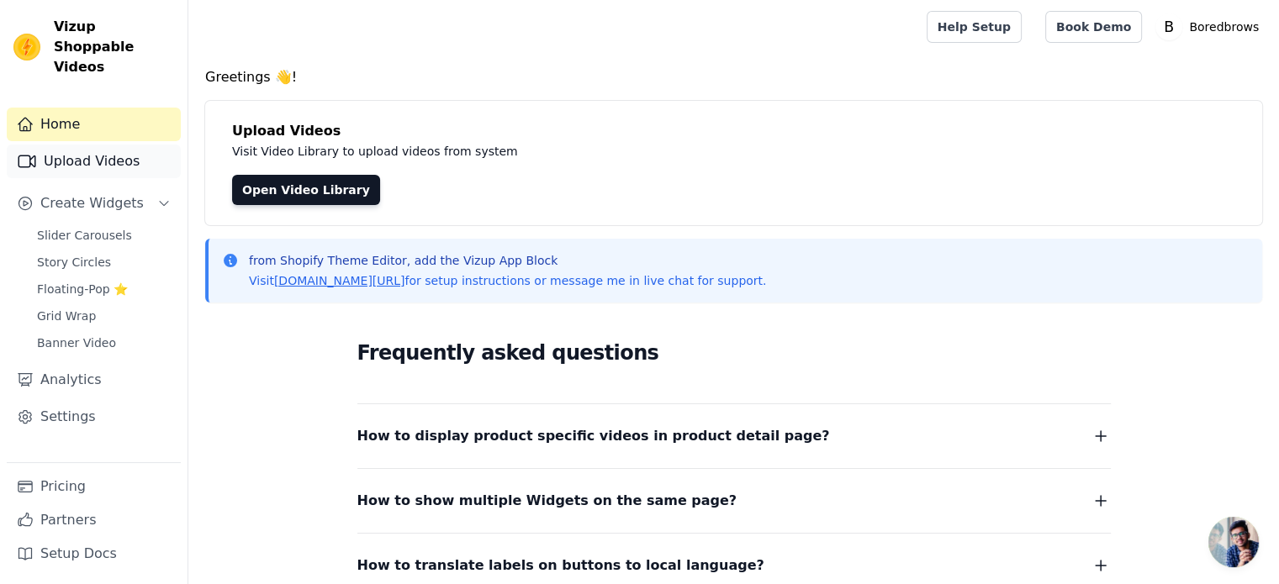
click at [119, 148] on link "Upload Videos" at bounding box center [94, 162] width 174 height 34
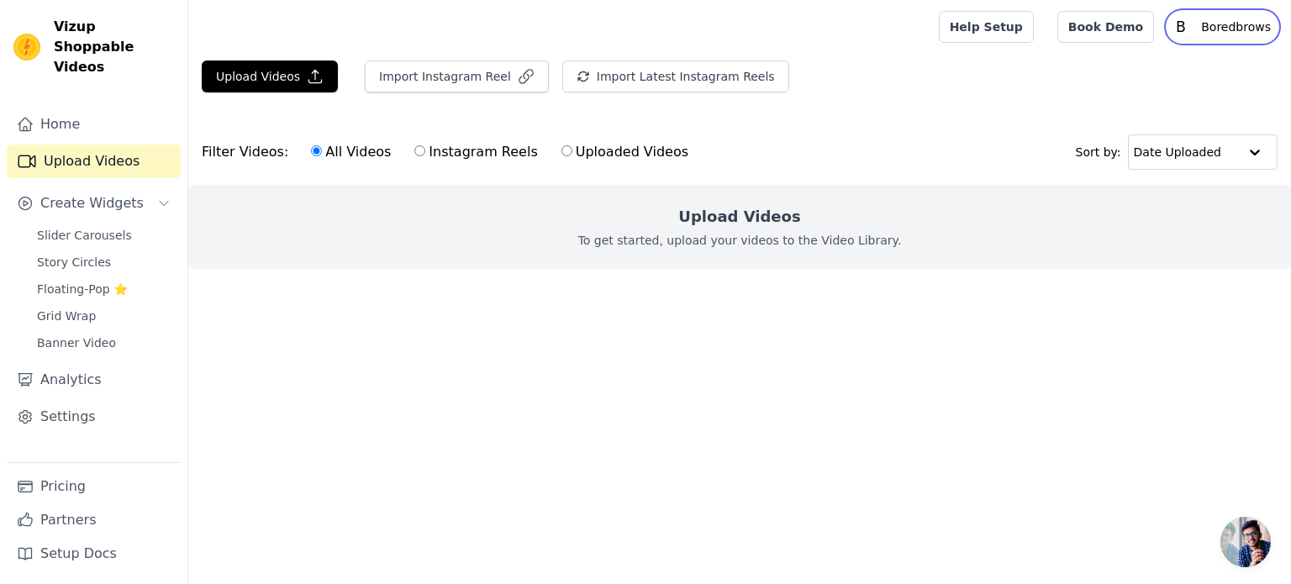
click at [1224, 28] on p "Boredbrows" at bounding box center [1236, 27] width 83 height 30
click at [991, 100] on div "Upload Videos Import Instagram Reel Import Latest Instagram Reels Import Latest…" at bounding box center [739, 83] width 1103 height 45
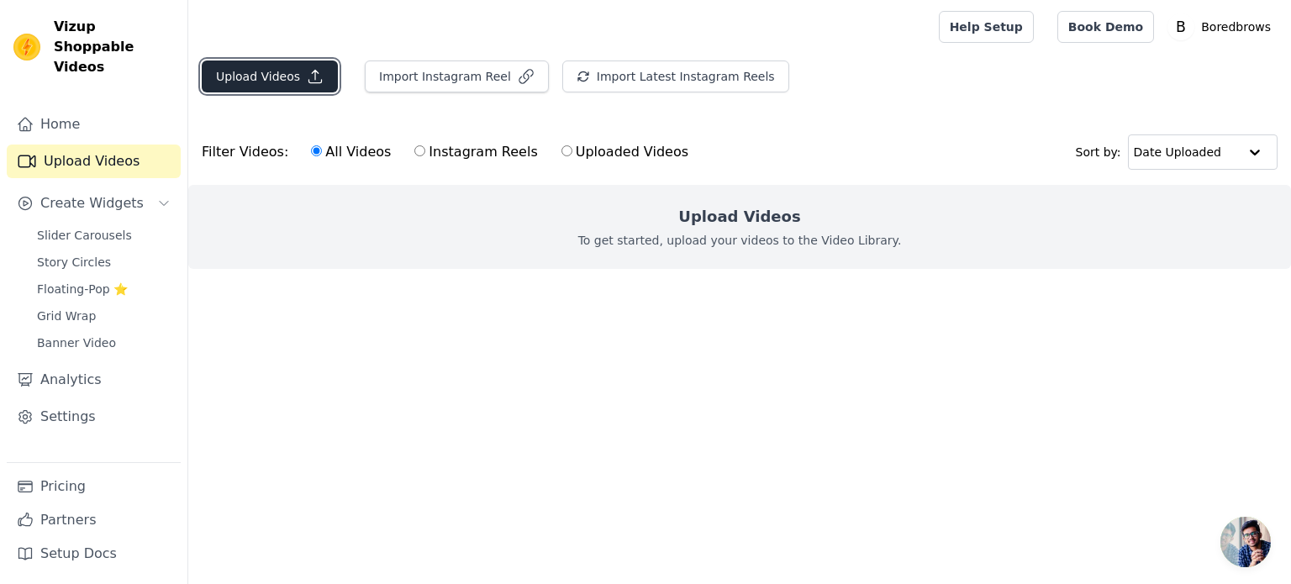
click at [278, 88] on button "Upload Videos" at bounding box center [270, 77] width 136 height 32
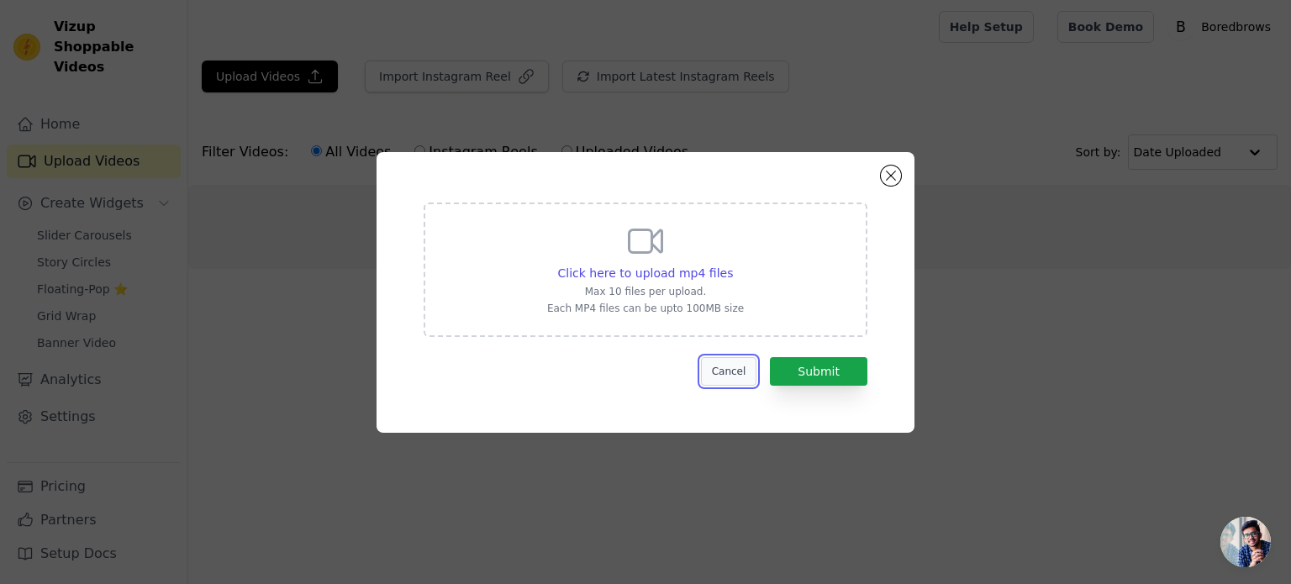
click at [735, 377] on button "Cancel" at bounding box center [729, 371] width 56 height 29
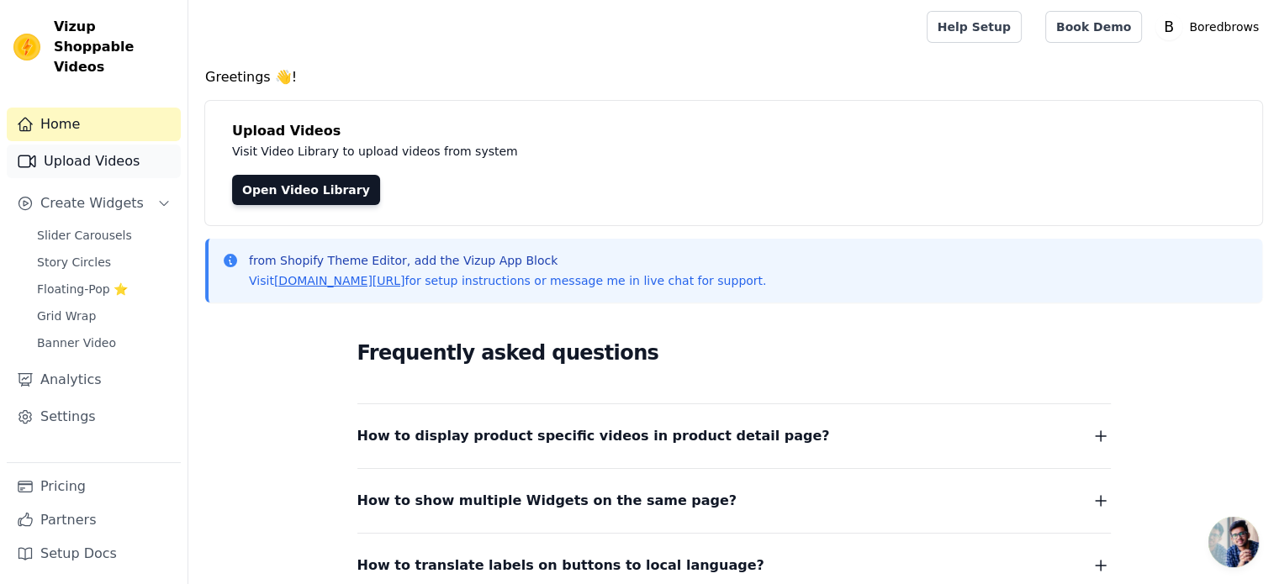
click at [108, 145] on link "Upload Videos" at bounding box center [94, 162] width 174 height 34
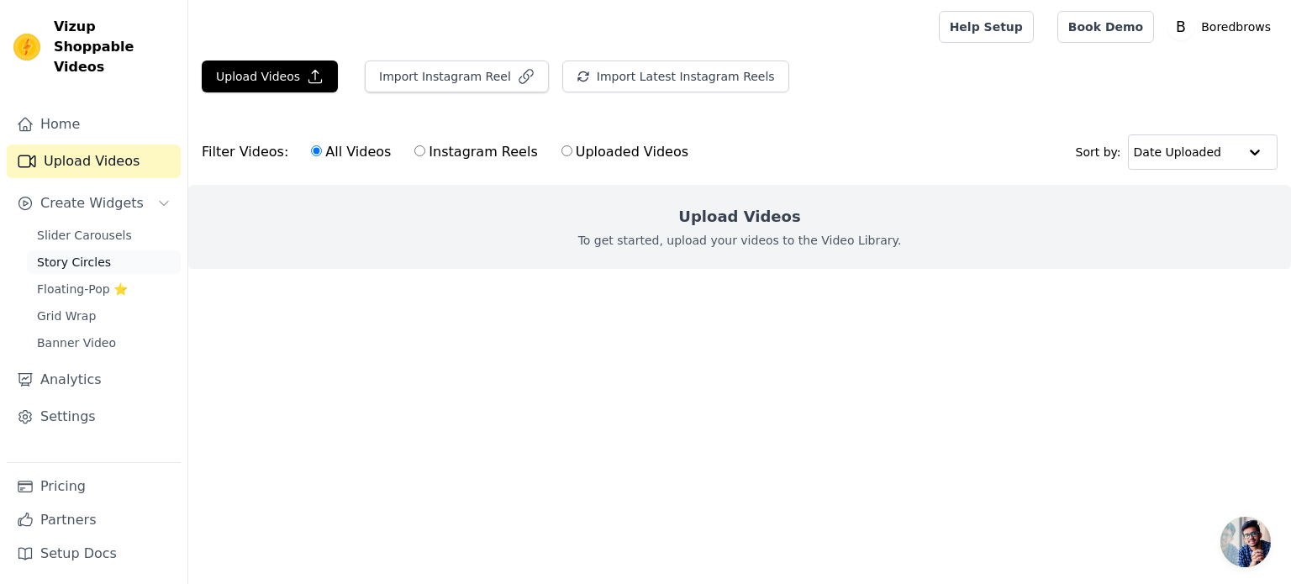
click at [82, 254] on span "Story Circles" at bounding box center [74, 262] width 74 height 17
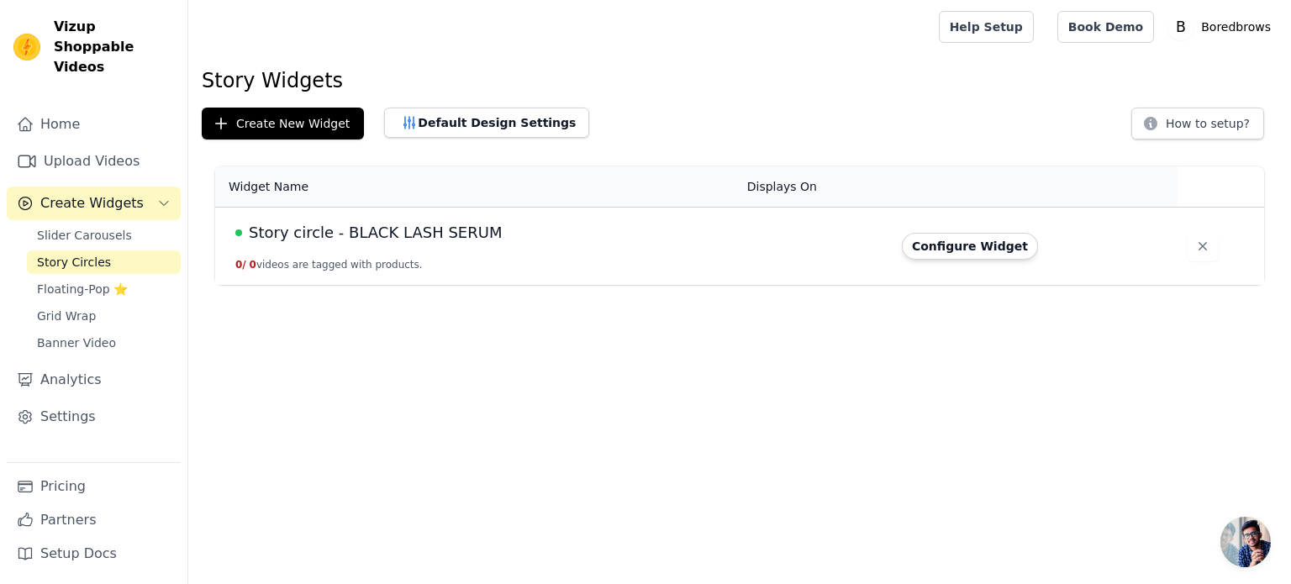
click at [1248, 544] on span "Open chat" at bounding box center [1246, 542] width 50 height 50
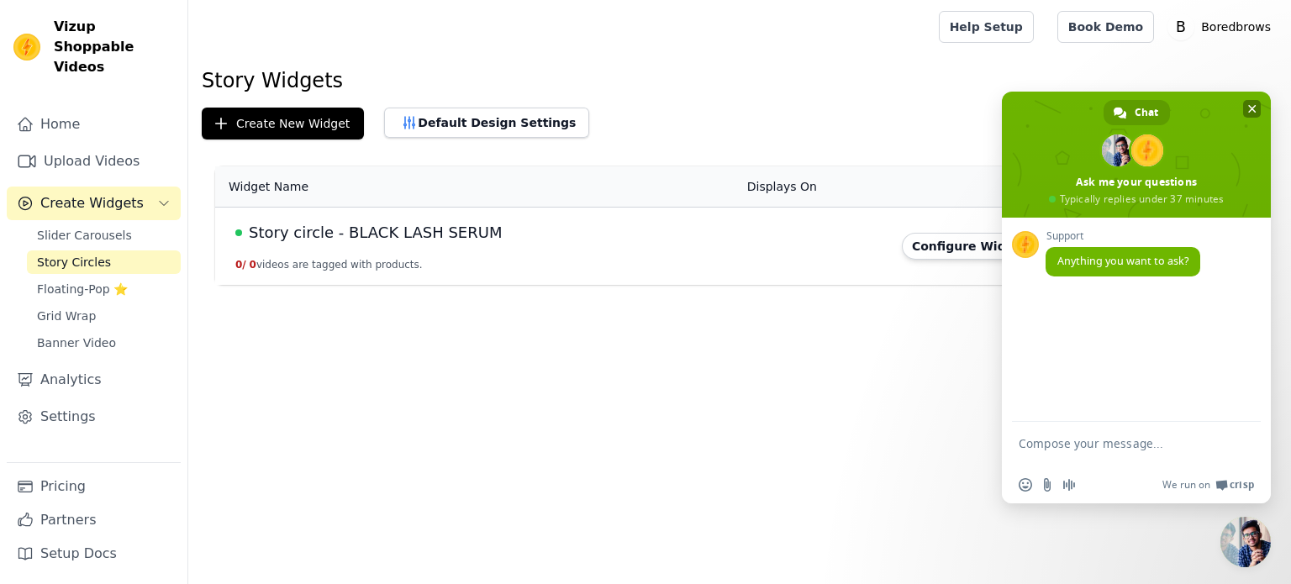
click at [1249, 106] on span "Close chat" at bounding box center [1252, 109] width 8 height 8
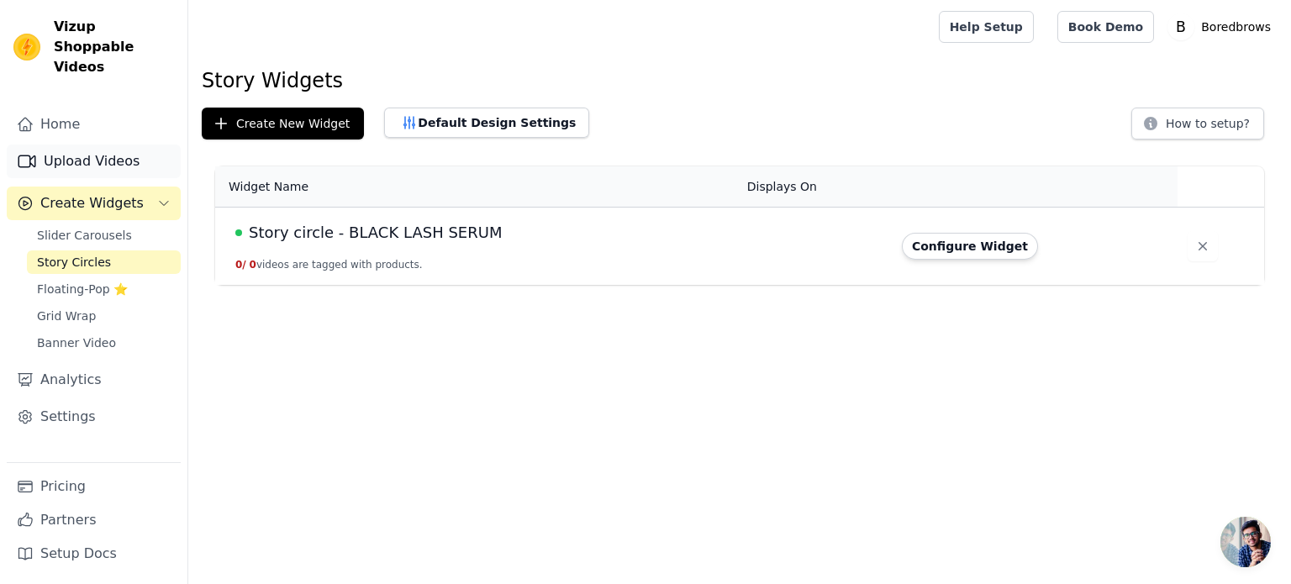
click at [114, 157] on link "Upload Videos" at bounding box center [94, 162] width 174 height 34
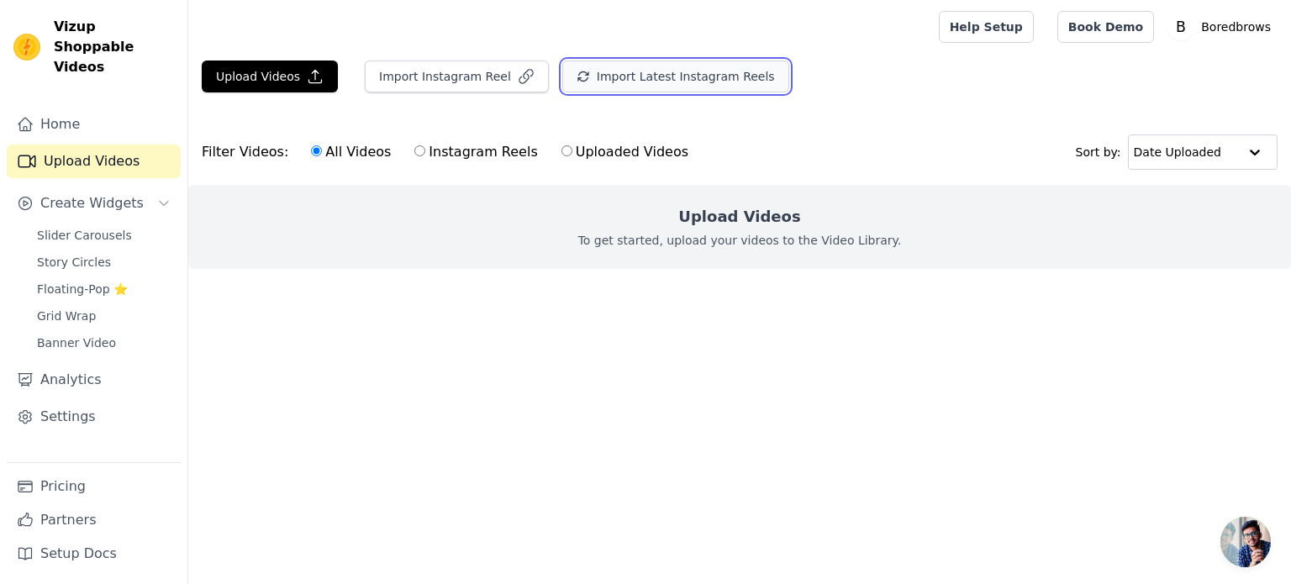
click at [604, 83] on button "Import Latest Instagram Reels" at bounding box center [675, 77] width 227 height 32
click at [82, 254] on span "Story Circles" at bounding box center [74, 262] width 74 height 17
